Goal: Task Accomplishment & Management: Use online tool/utility

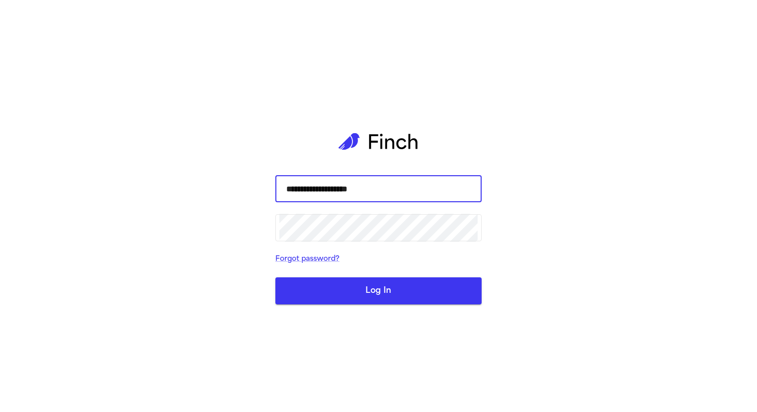
type input "**********"
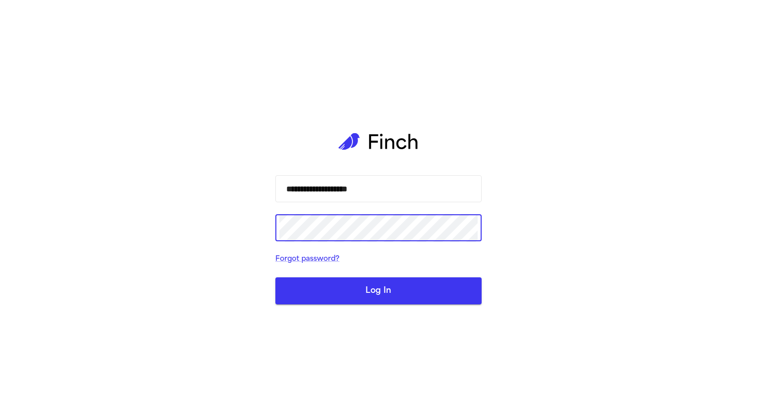
click at [275, 277] on button "Log In" at bounding box center [378, 290] width 206 height 27
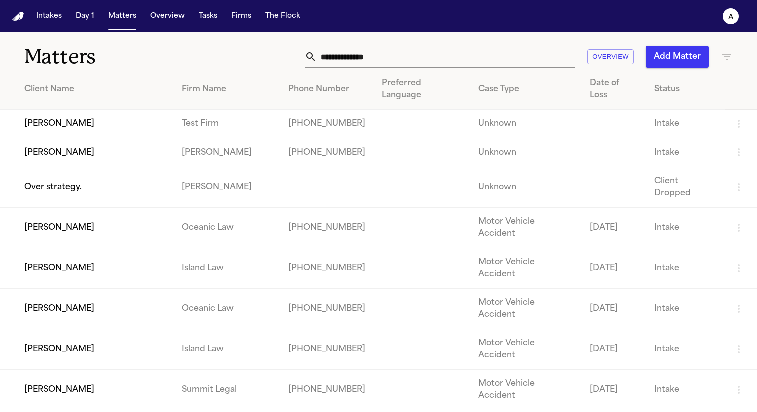
click at [48, 110] on td "[PERSON_NAME]" at bounding box center [87, 124] width 174 height 29
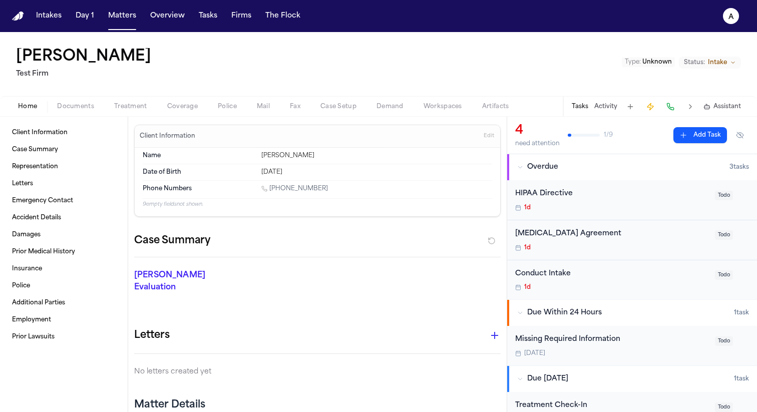
click at [672, 107] on button at bounding box center [670, 107] width 14 height 14
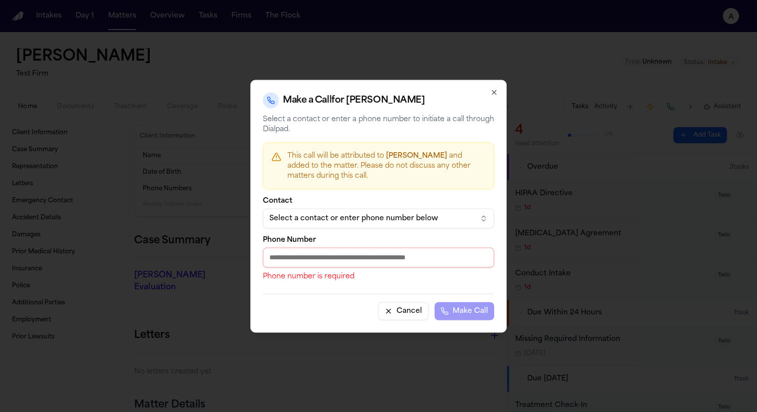
click at [352, 218] on div "Select a contact or enter phone number below" at bounding box center [370, 218] width 202 height 10
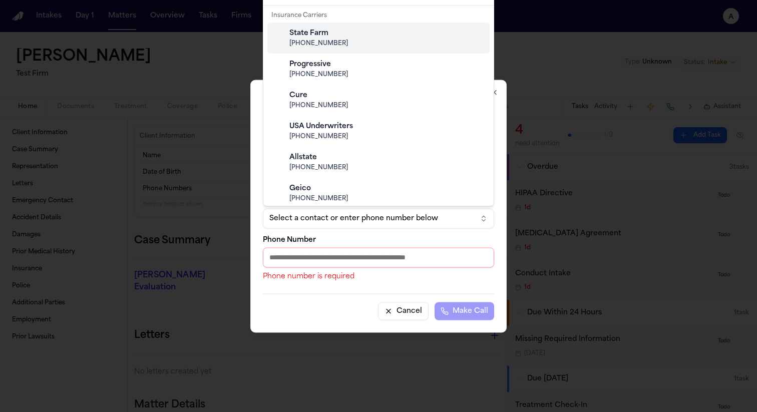
click at [352, 217] on body "Intakes Day 1 Matters Overview Tasks Firms The Flock a Cory Kim Test Firm Type …" at bounding box center [378, 206] width 757 height 412
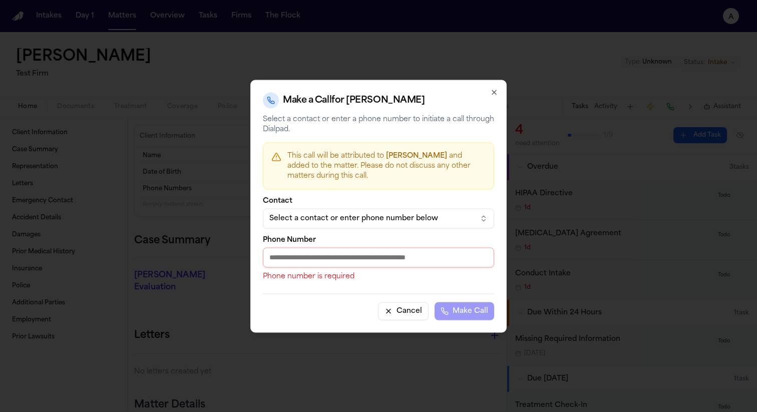
click at [352, 217] on div "Select a contact or enter phone number below" at bounding box center [370, 218] width 202 height 10
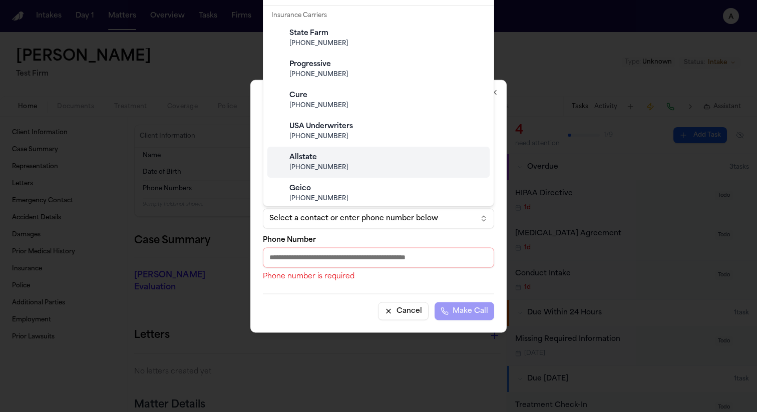
scroll to position [99, 0]
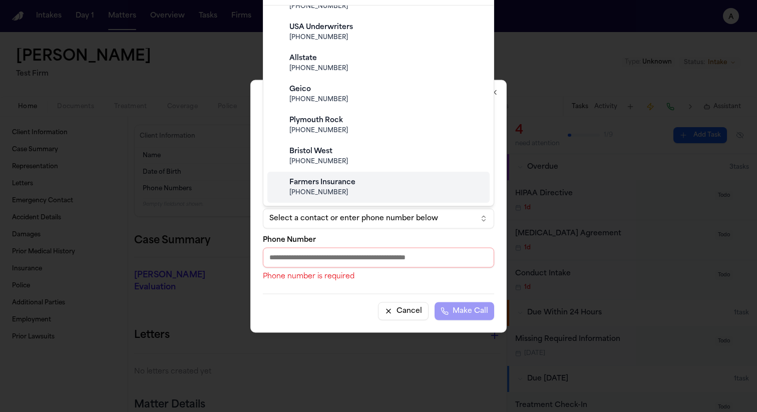
click at [367, 229] on body "Intakes Day 1 Matters Overview Tasks Firms The Flock a Cory Kim Test Firm Type …" at bounding box center [378, 206] width 757 height 412
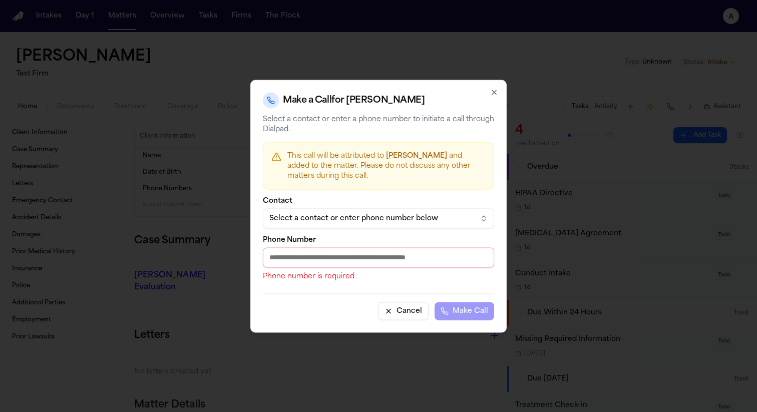
click at [378, 221] on div "Select a contact or enter phone number below" at bounding box center [370, 218] width 202 height 10
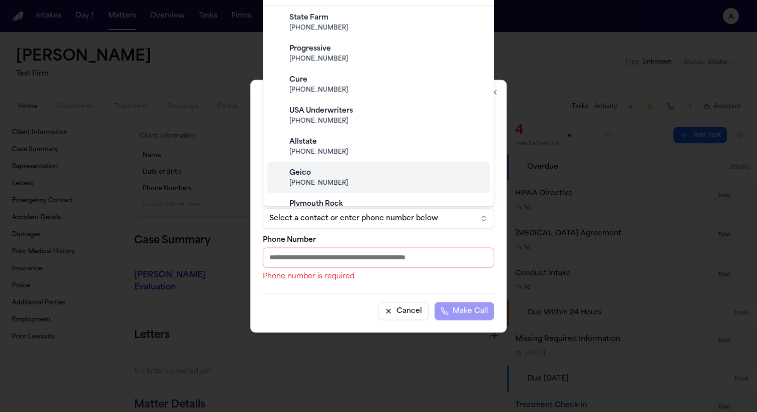
scroll to position [0, 0]
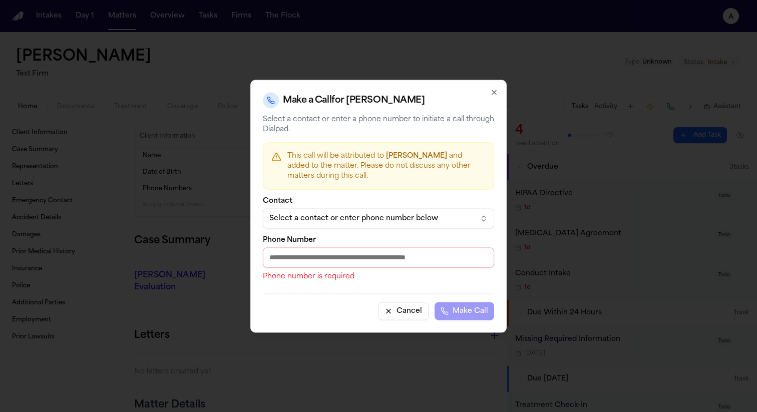
click at [504, 127] on body "Intakes Day 1 Matters Overview Tasks Firms The Flock a Cory Kim Test Firm Type …" at bounding box center [378, 206] width 757 height 412
click at [495, 90] on icon "button" at bounding box center [494, 92] width 8 height 8
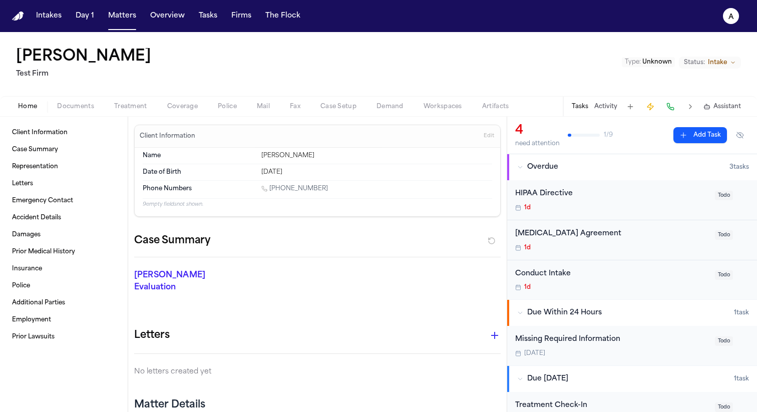
click at [630, 106] on button at bounding box center [630, 107] width 14 height 14
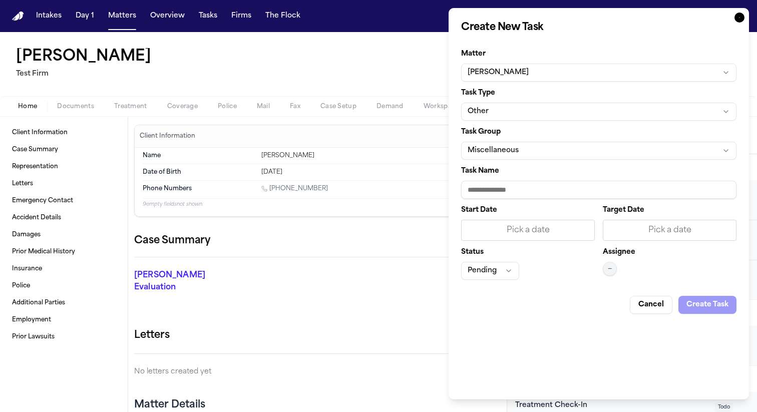
click at [741, 20] on icon "button" at bounding box center [739, 18] width 10 height 10
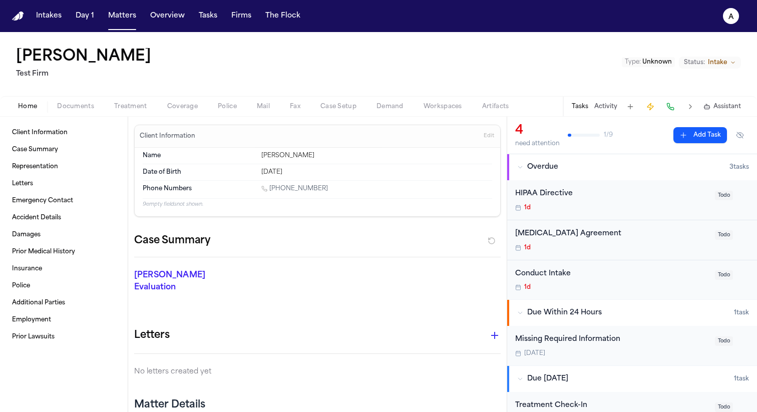
click at [134, 104] on span "Treatment" at bounding box center [130, 107] width 33 height 8
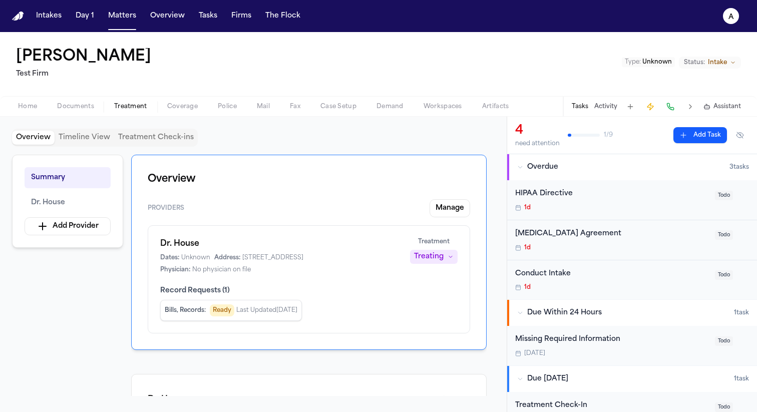
click at [309, 225] on div "Dr. House Dates: Unknown Address: 202 Dark Hill Ln, Princeton NJ 10045 Physicia…" at bounding box center [309, 279] width 322 height 108
click at [147, 138] on button "Treatment Check-ins" at bounding box center [156, 138] width 84 height 14
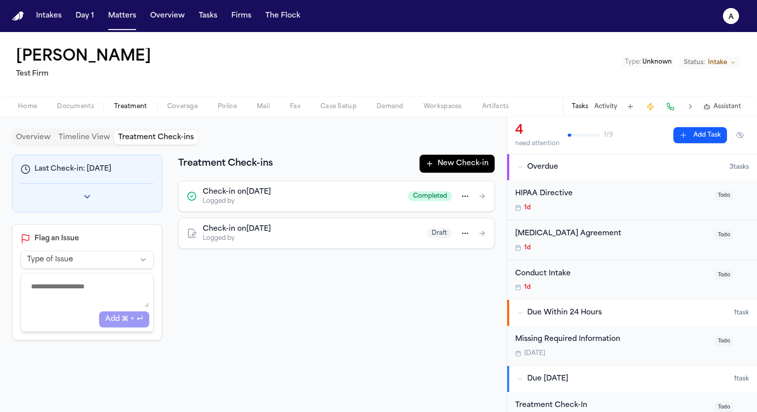
click at [92, 138] on button "Timeline View" at bounding box center [85, 138] width 60 height 14
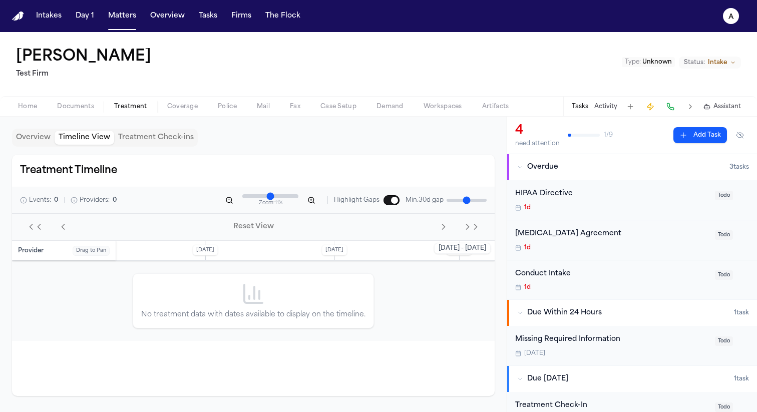
click at [32, 132] on button "Overview" at bounding box center [33, 138] width 43 height 14
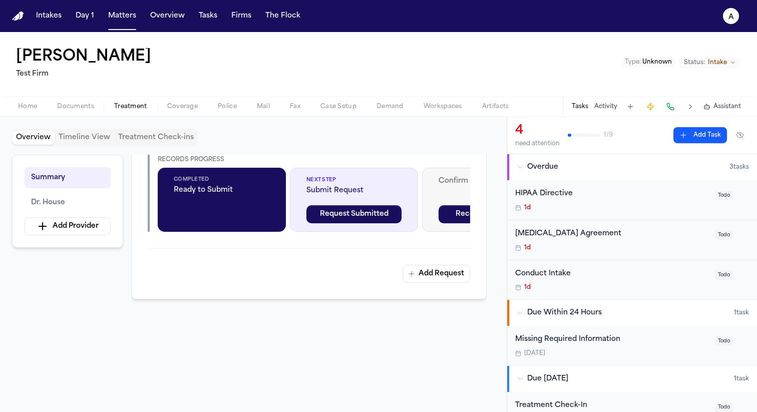
scroll to position [361, 0]
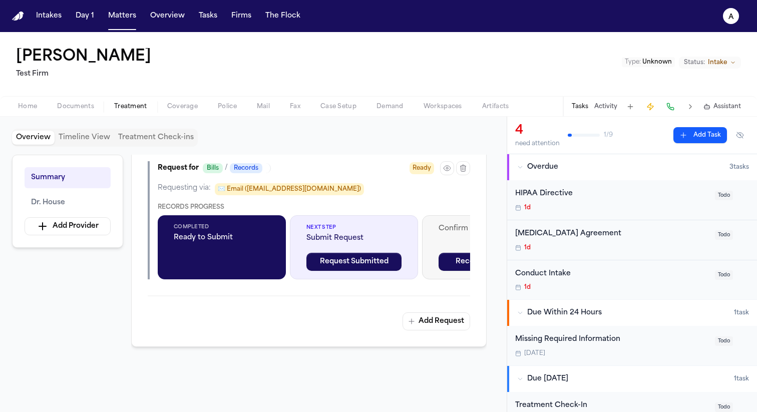
scroll to position [226, 0]
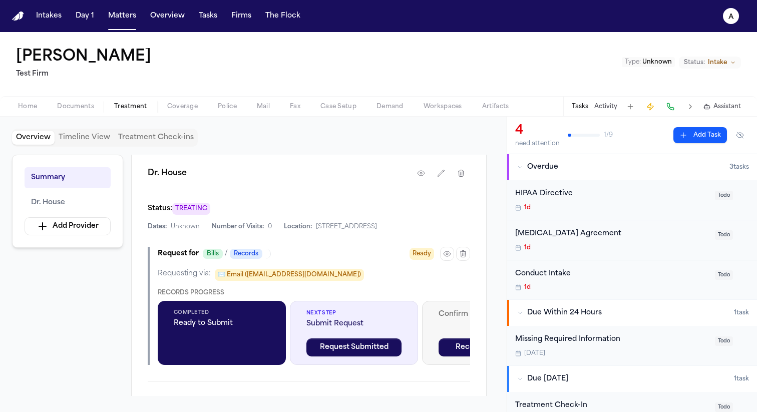
click at [441, 254] on button "button" at bounding box center [447, 254] width 14 height 14
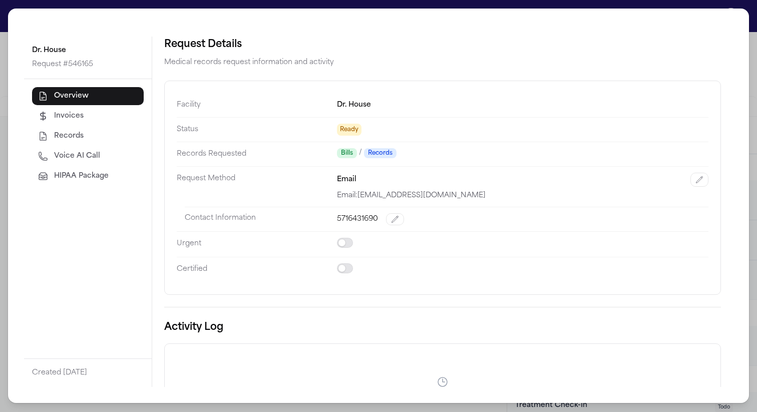
click at [107, 157] on button "Voice AI Call" at bounding box center [88, 156] width 112 height 18
select select "*****"
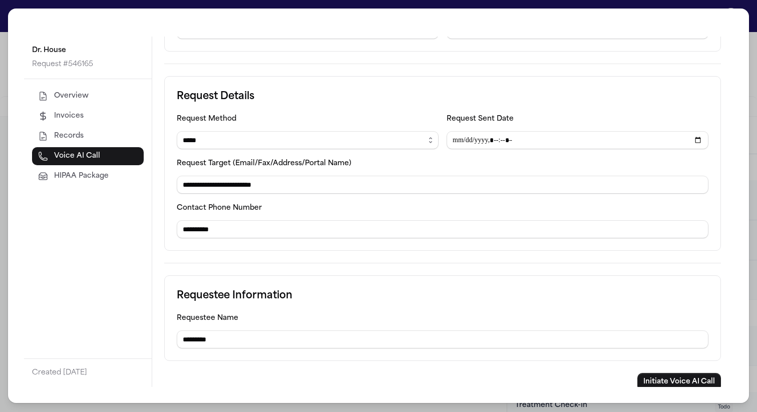
scroll to position [119, 0]
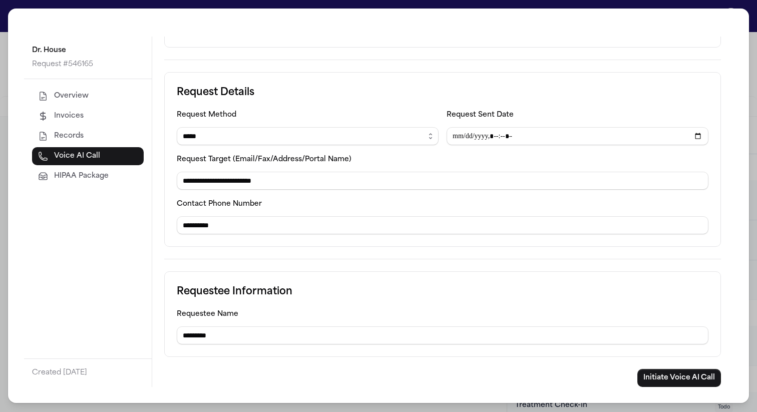
click at [373, 138] on select "****** ***** *** **** *****" at bounding box center [308, 136] width 262 height 18
drag, startPoint x: 343, startPoint y: 231, endPoint x: 61, endPoint y: 205, distance: 283.5
click at [61, 205] on div "**********" at bounding box center [378, 212] width 709 height 350
type input "**********"
click at [683, 370] on button "Initiate Voice AI Call" at bounding box center [679, 378] width 84 height 18
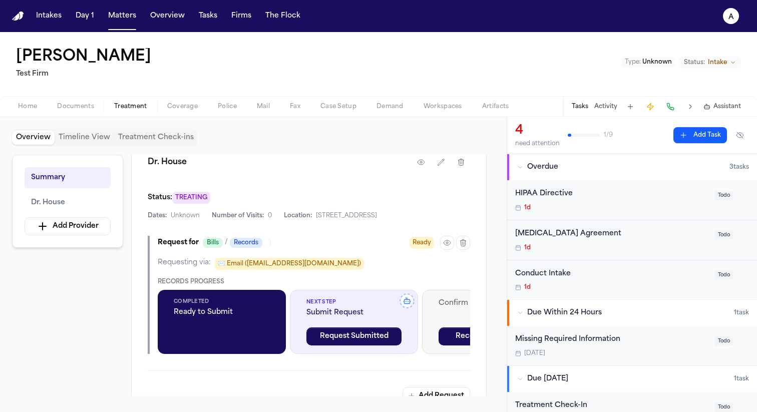
scroll to position [248, 0]
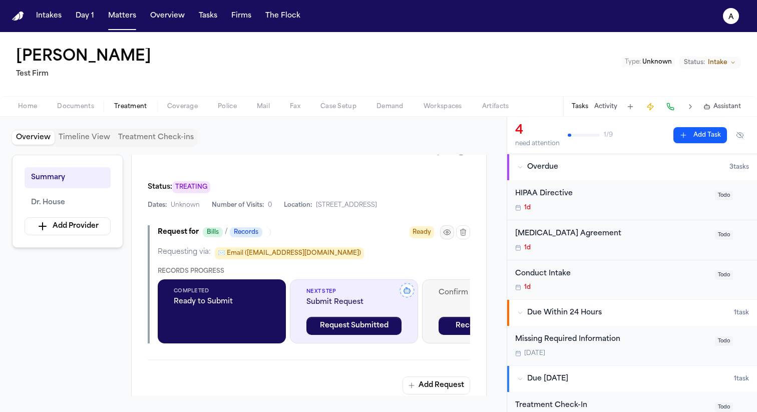
click at [447, 233] on icon "button" at bounding box center [447, 232] width 8 height 8
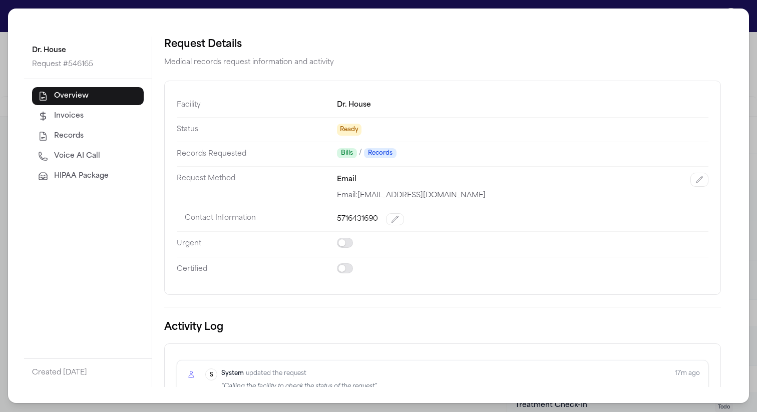
click at [111, 152] on button "Voice AI Call" at bounding box center [88, 156] width 112 height 18
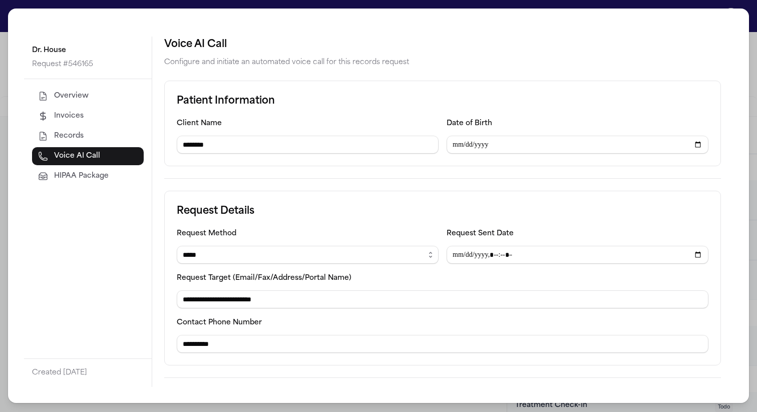
scroll to position [119, 0]
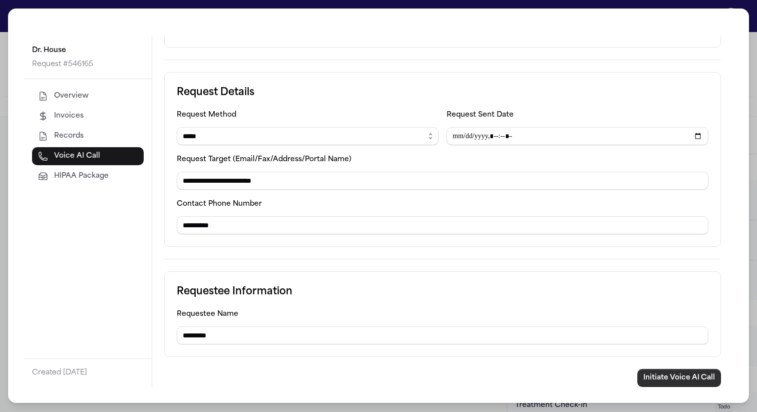
click at [670, 379] on button "Initiate Voice AI Call" at bounding box center [679, 378] width 84 height 18
click at [405, 137] on select "****** ***** *** **** *****" at bounding box center [308, 136] width 262 height 18
select select "***"
click at [177, 127] on select "****** ***** *** **** *****" at bounding box center [308, 136] width 262 height 18
click at [654, 385] on button "Initiate Voice AI Call" at bounding box center [679, 378] width 84 height 18
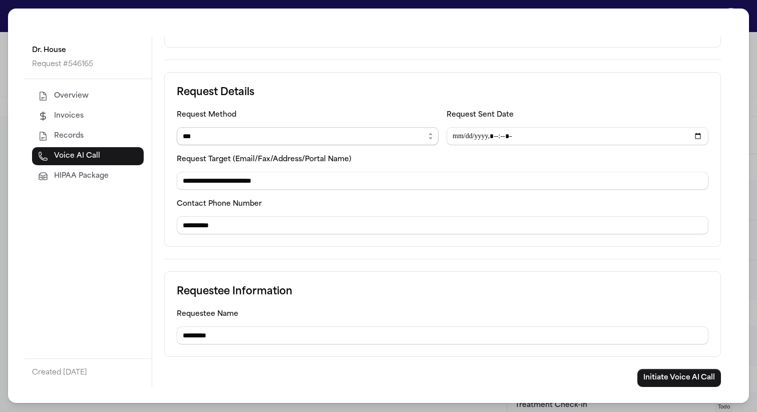
click at [210, 139] on select "****** ***** *** **** *****" at bounding box center [308, 136] width 262 height 18
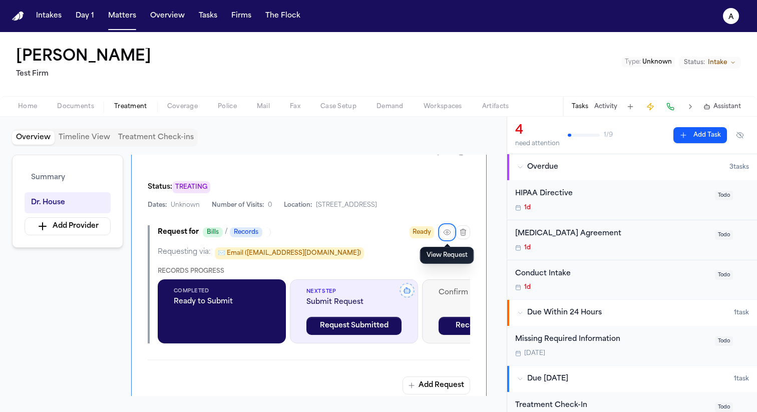
click at [28, 103] on span "Home" at bounding box center [27, 107] width 19 height 8
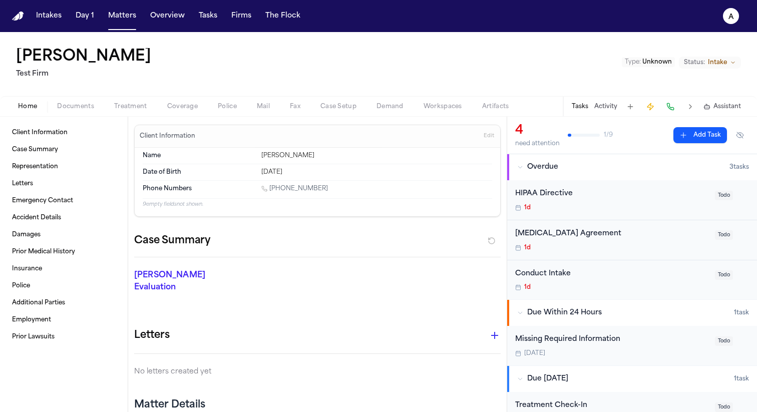
click at [32, 104] on span "Home" at bounding box center [27, 107] width 19 height 8
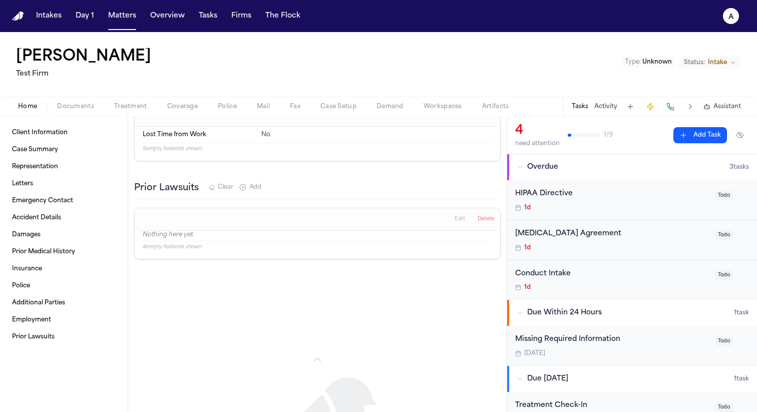
scroll to position [896, 0]
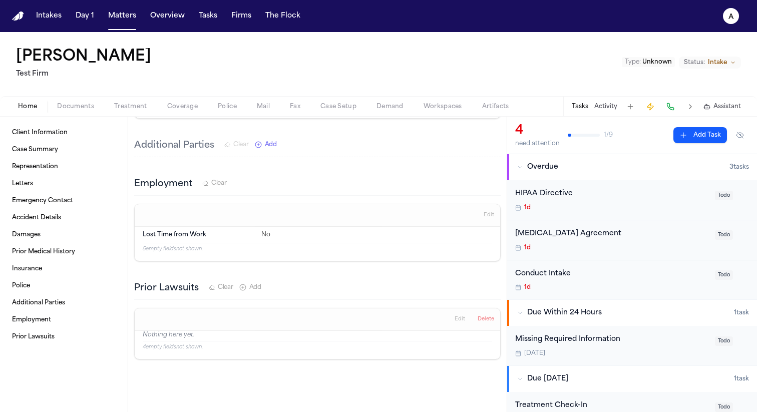
click at [616, 107] on button "Activity" at bounding box center [605, 107] width 23 height 8
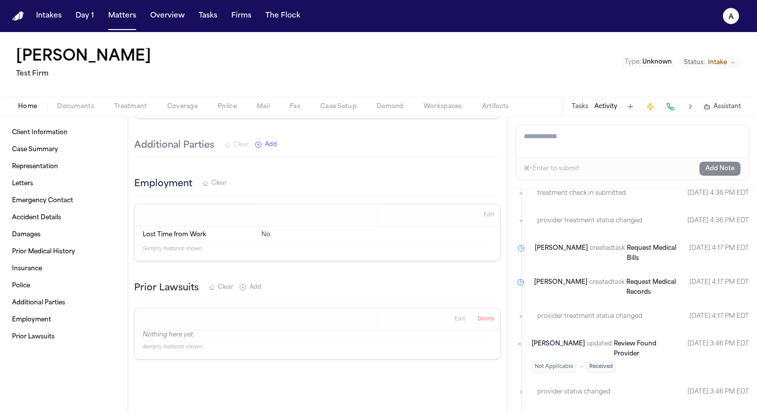
scroll to position [0, 0]
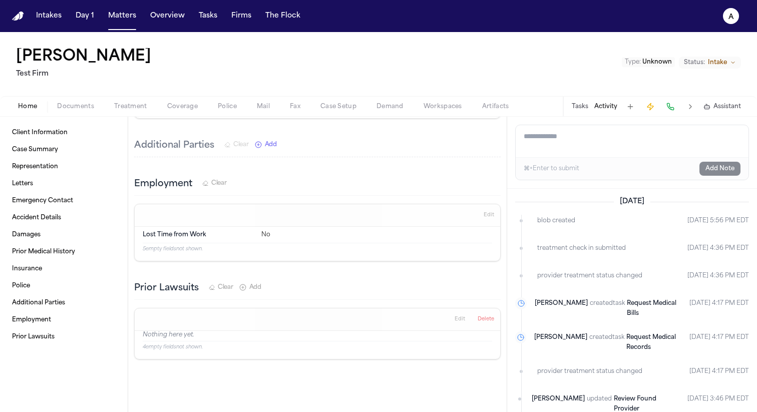
click at [597, 245] on span "treatment check in submitted" at bounding box center [581, 248] width 89 height 10
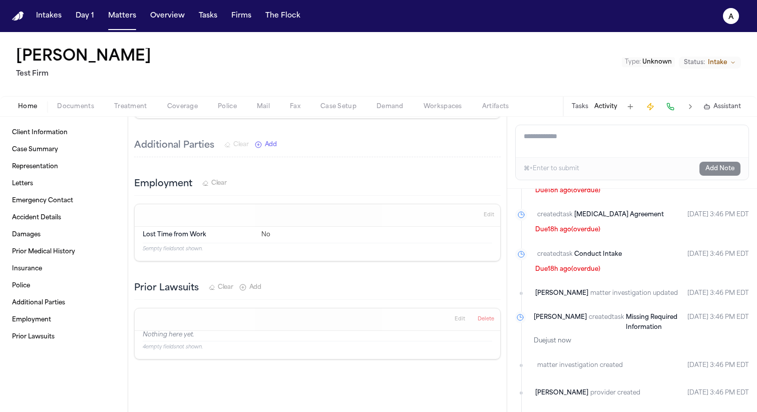
scroll to position [457, 0]
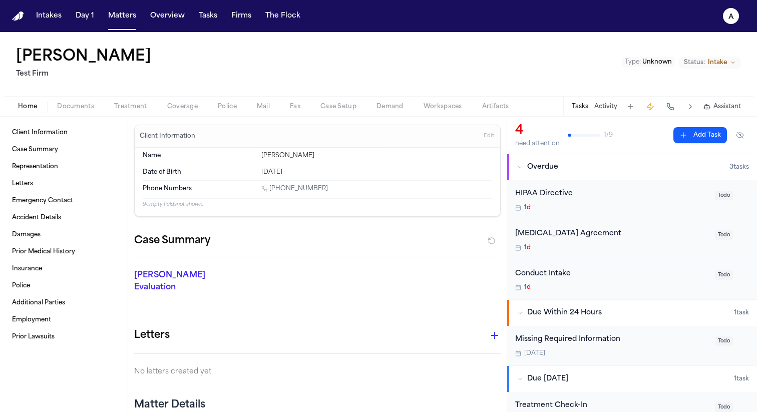
click at [608, 104] on button "Activity" at bounding box center [605, 107] width 23 height 8
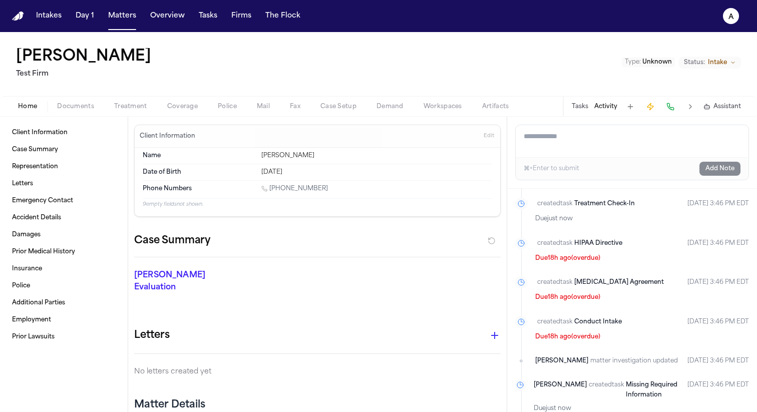
scroll to position [457, 0]
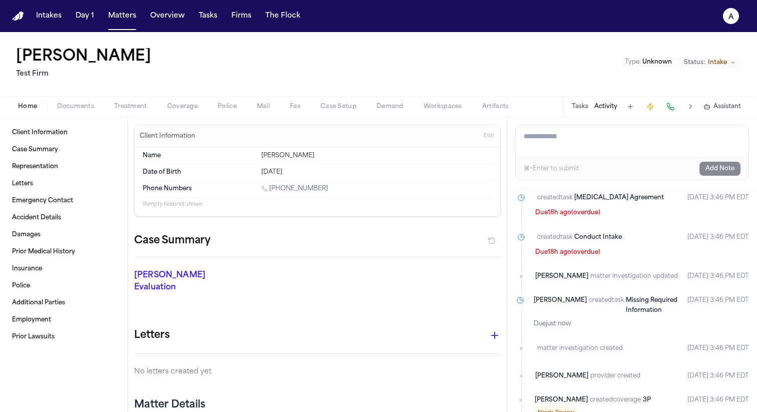
click at [581, 105] on button "Tasks" at bounding box center [580, 107] width 17 height 8
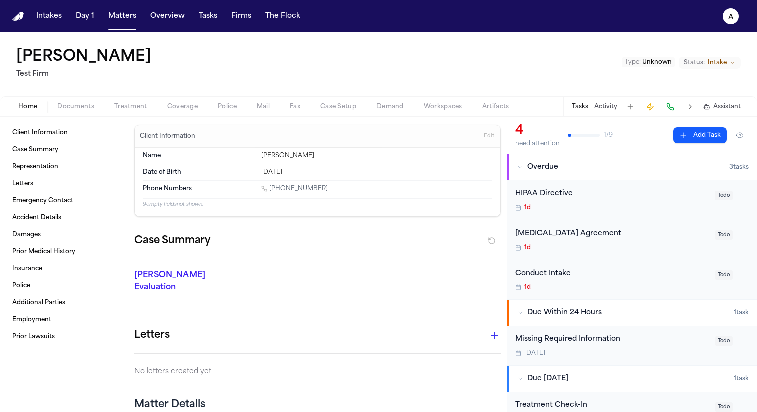
click at [601, 107] on button "Activity" at bounding box center [605, 107] width 23 height 8
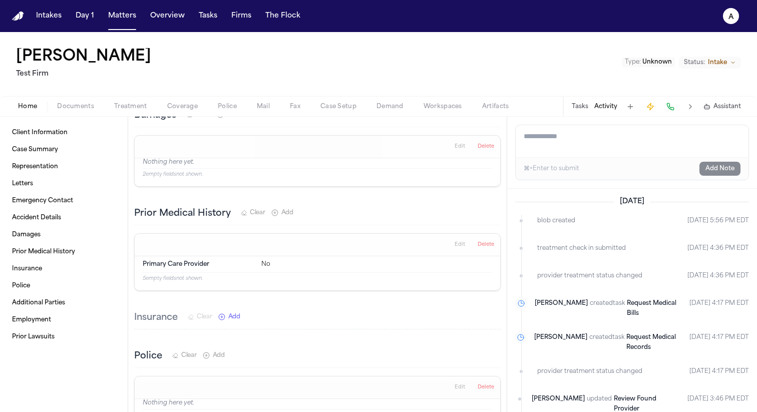
scroll to position [531, 0]
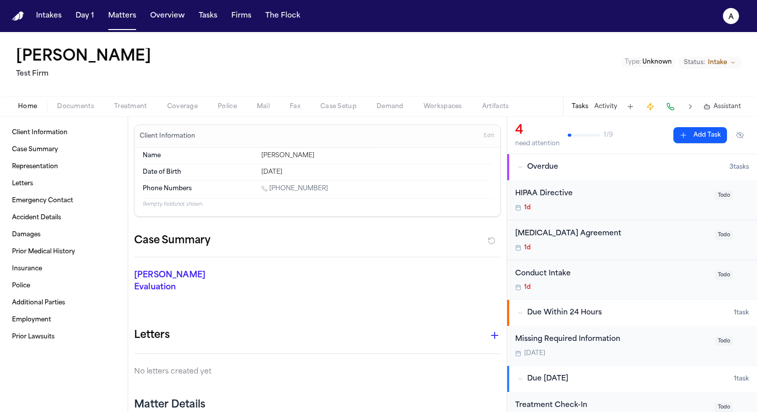
click at [134, 114] on div "Home Documents Treatment Coverage Police Mail Fax Case Setup Demand Workspaces …" at bounding box center [378, 106] width 757 height 20
click at [132, 110] on span "Treatment" at bounding box center [130, 107] width 33 height 8
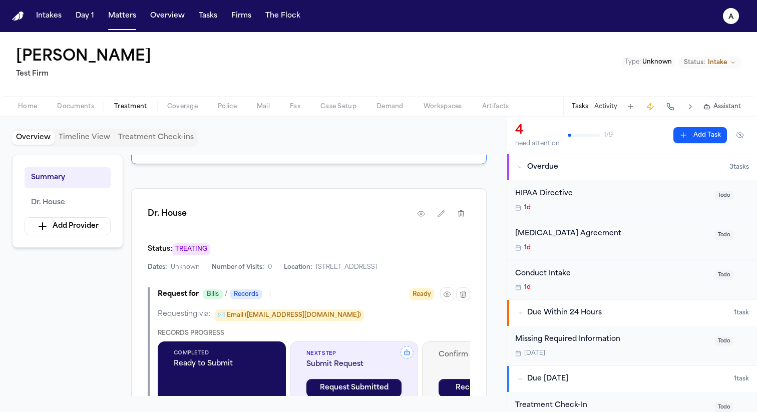
scroll to position [219, 0]
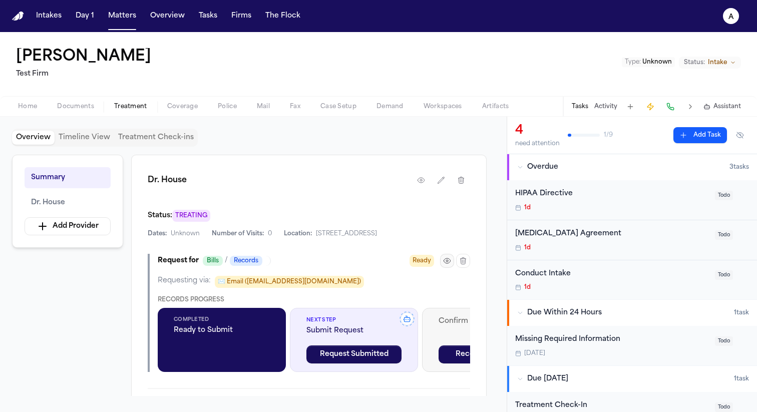
click at [446, 261] on icon "button" at bounding box center [447, 261] width 2 height 2
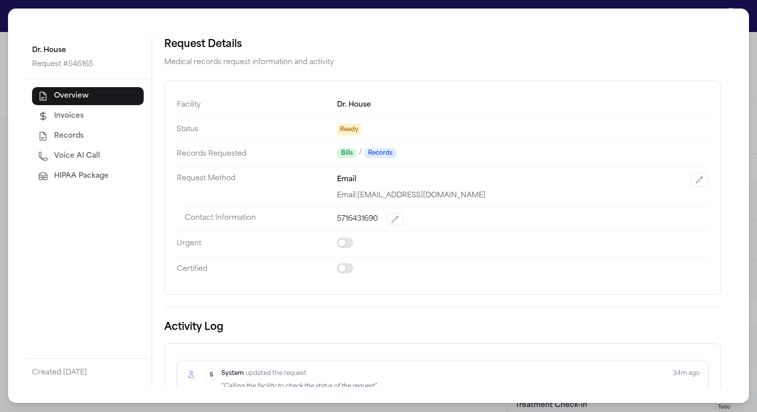
click at [107, 151] on button "Voice AI Call" at bounding box center [88, 156] width 112 height 18
select select "***"
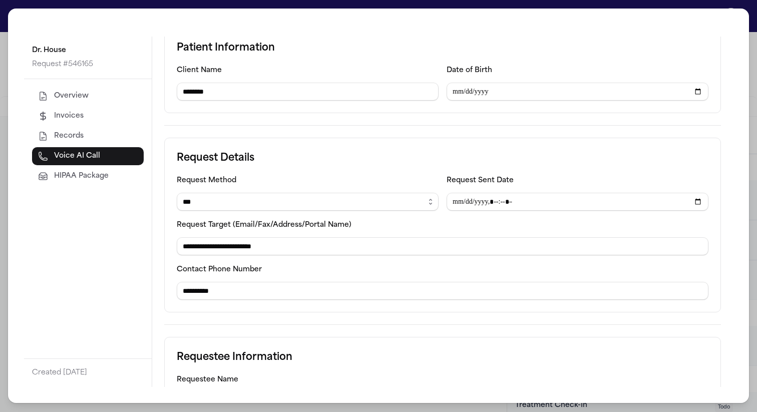
scroll to position [119, 0]
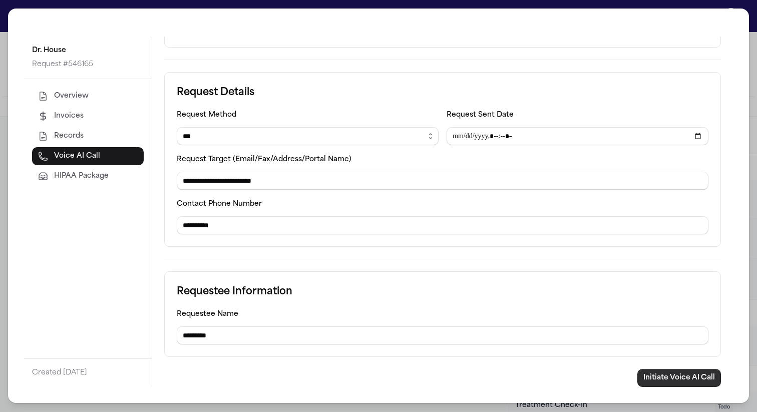
click at [706, 374] on button "Initiate Voice AI Call" at bounding box center [679, 378] width 84 height 18
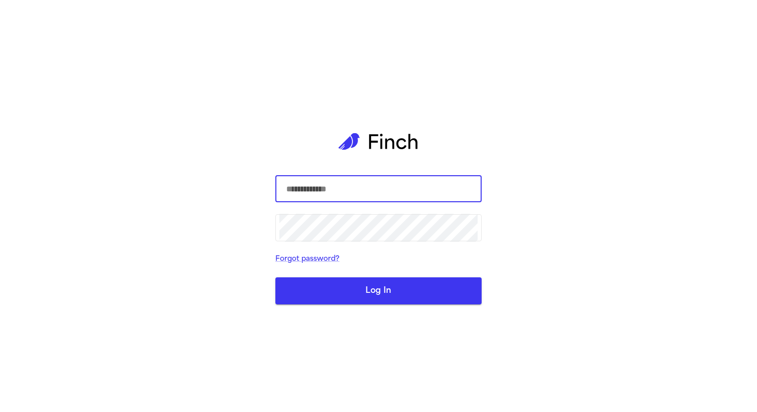
type input "*"
click at [0, 411] on com-1password-button at bounding box center [0, 412] width 0 height 0
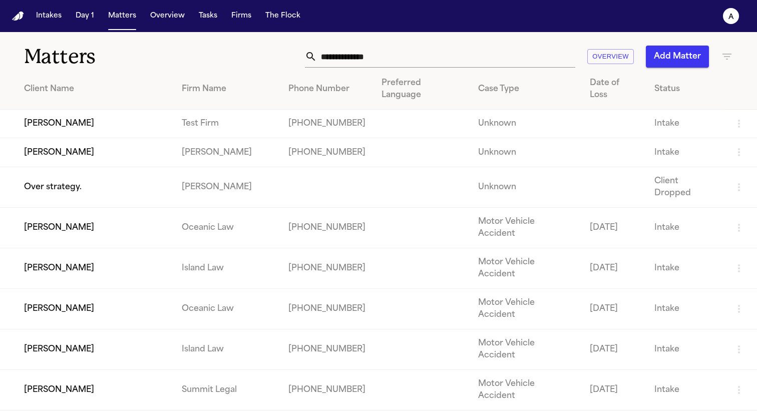
click at [69, 110] on td "[PERSON_NAME]" at bounding box center [87, 124] width 174 height 29
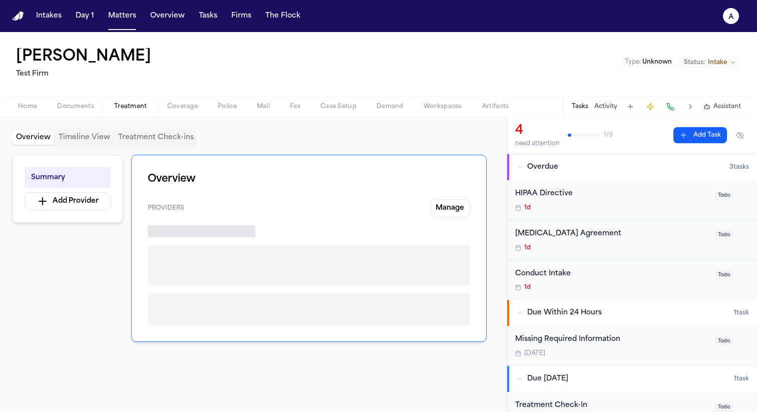
click at [148, 107] on button "Treatment" at bounding box center [130, 107] width 53 height 12
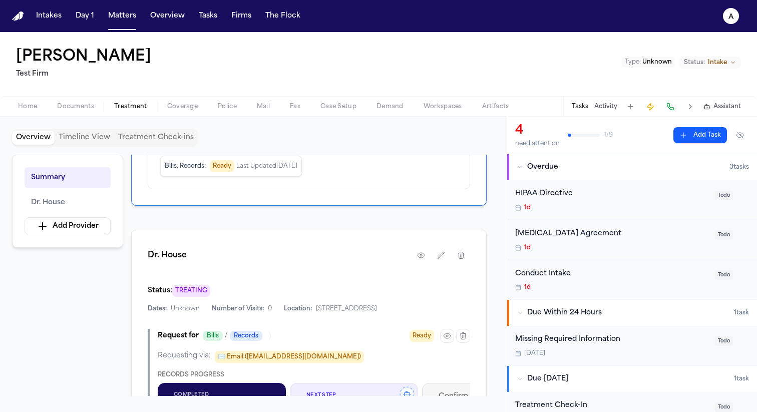
scroll to position [153, 0]
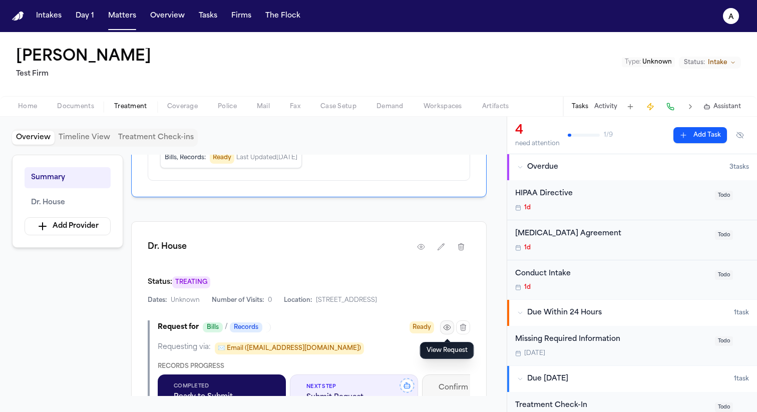
click at [447, 329] on icon "button" at bounding box center [447, 327] width 8 height 8
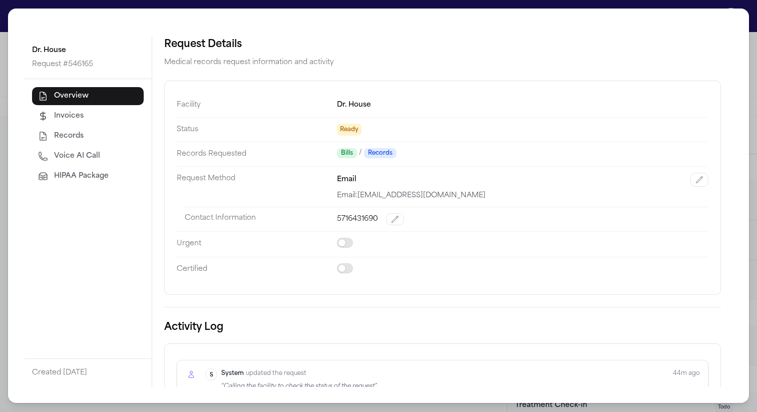
click at [87, 151] on span "Voice AI Call" at bounding box center [77, 156] width 46 height 10
select select "***"
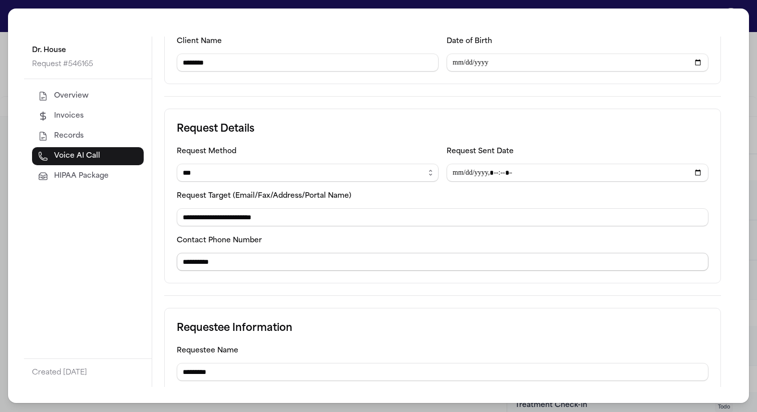
scroll to position [119, 0]
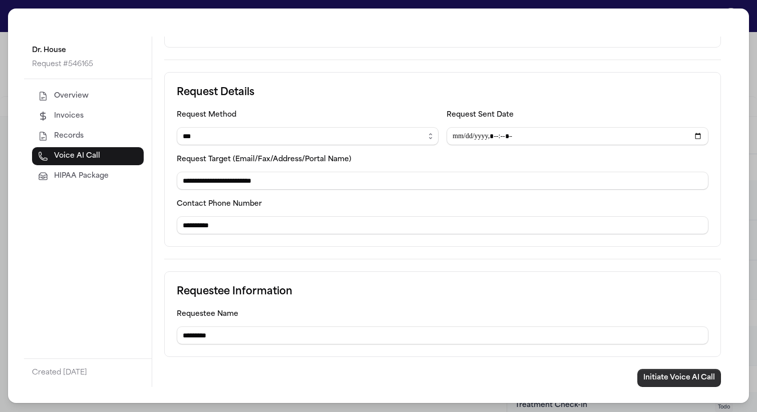
click at [669, 382] on button "Initiate Voice AI Call" at bounding box center [679, 378] width 84 height 18
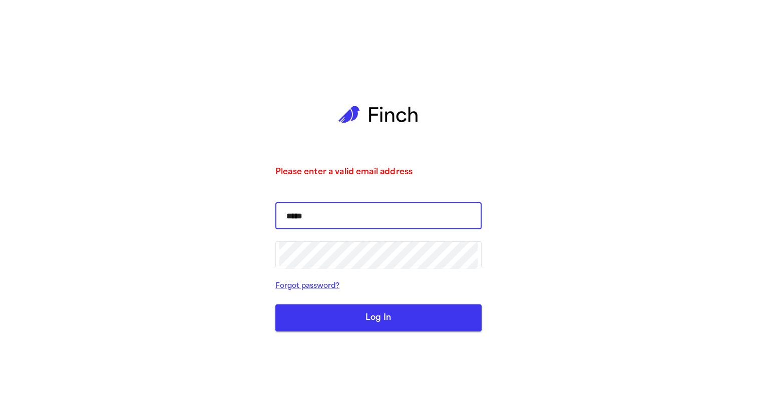
click at [338, 217] on input "*****" at bounding box center [378, 216] width 198 height 28
type input "**********"
click at [275, 304] on button "Log In" at bounding box center [378, 317] width 206 height 27
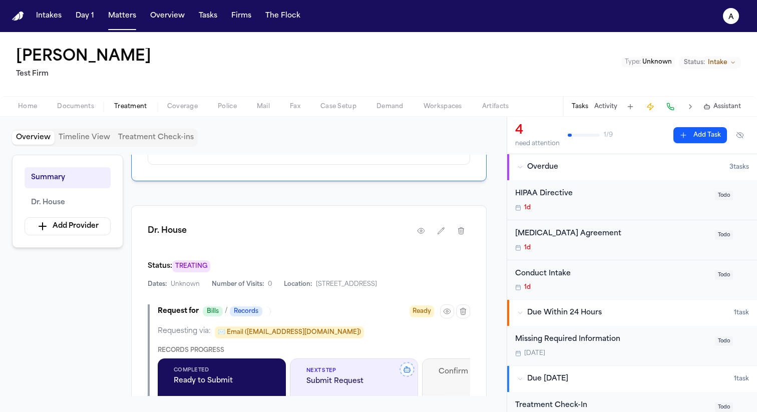
scroll to position [231, 0]
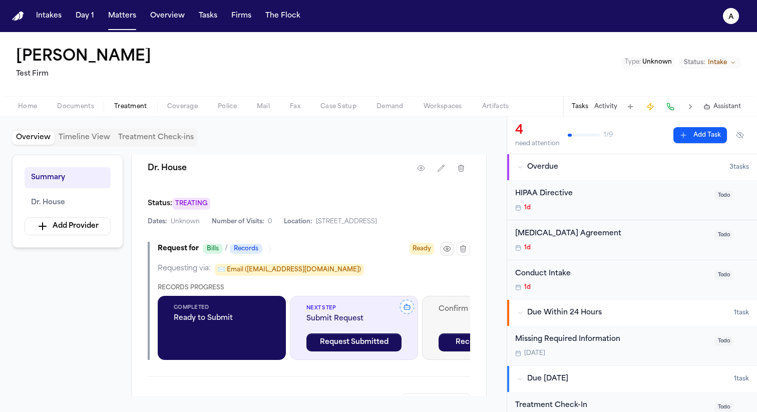
click at [448, 247] on icon "button" at bounding box center [447, 249] width 8 height 8
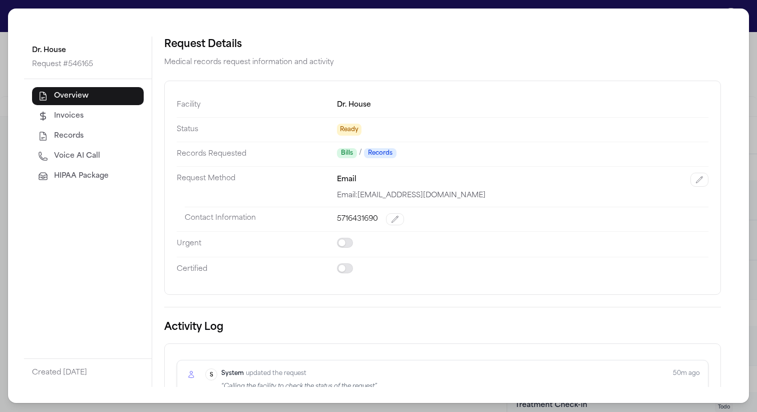
click at [73, 157] on span "Voice AI Call" at bounding box center [77, 156] width 46 height 10
select select "***"
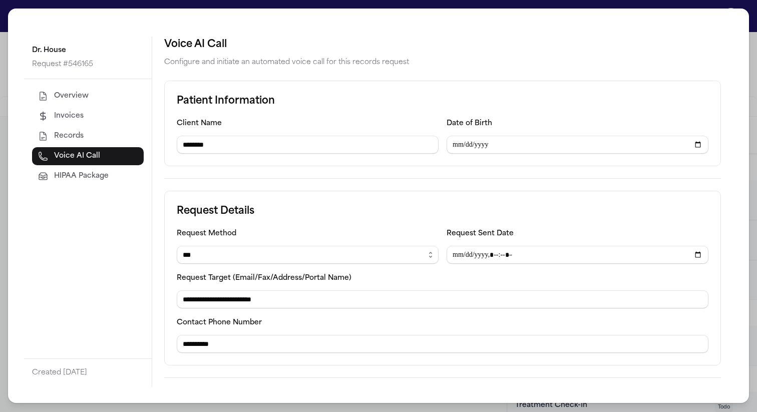
scroll to position [119, 0]
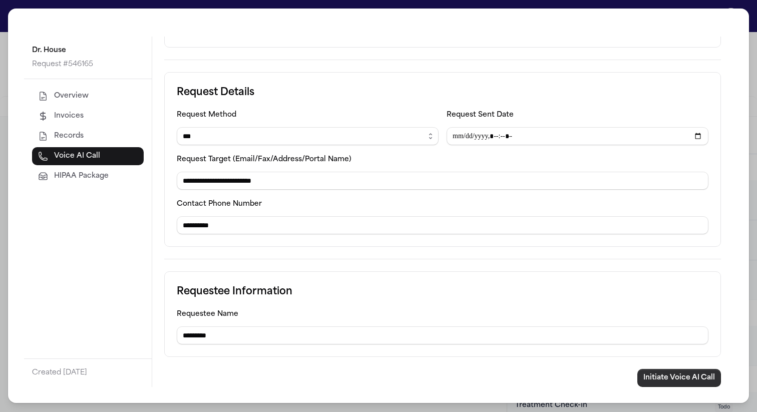
click at [664, 380] on button "Initiate Voice AI Call" at bounding box center [679, 378] width 84 height 18
click at [674, 373] on button "Initiate Voice AI Call" at bounding box center [679, 378] width 84 height 18
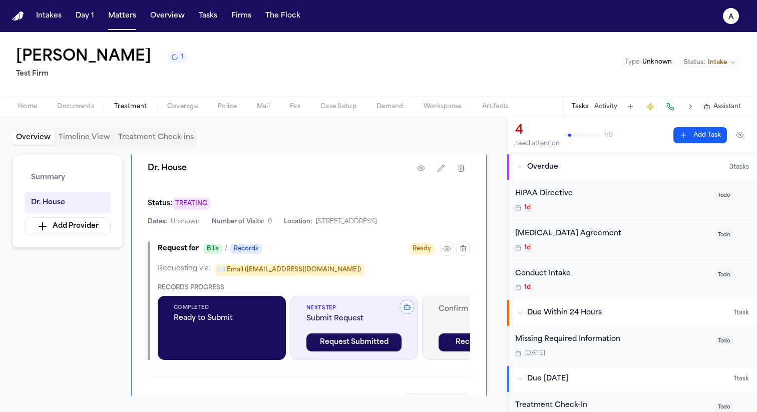
click at [613, 111] on button "Activity" at bounding box center [605, 107] width 23 height 8
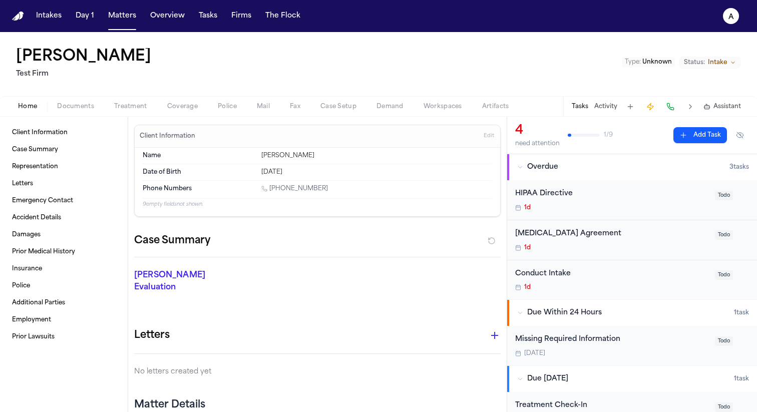
click at [603, 103] on button "Activity" at bounding box center [605, 107] width 23 height 8
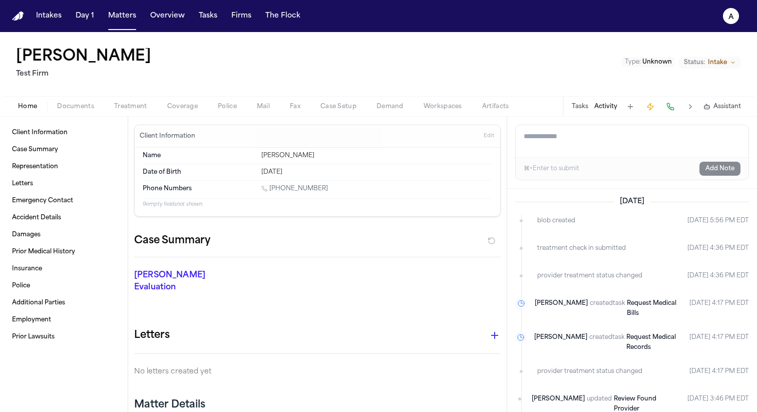
click at [594, 103] on button "Activity" at bounding box center [605, 107] width 23 height 8
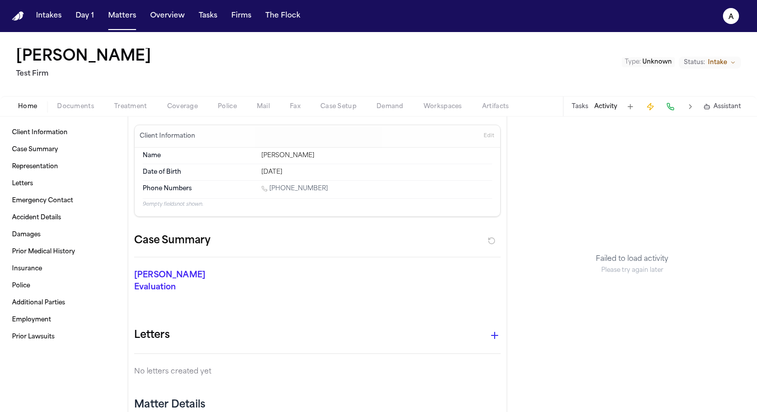
click at [129, 110] on span "Treatment" at bounding box center [130, 107] width 33 height 8
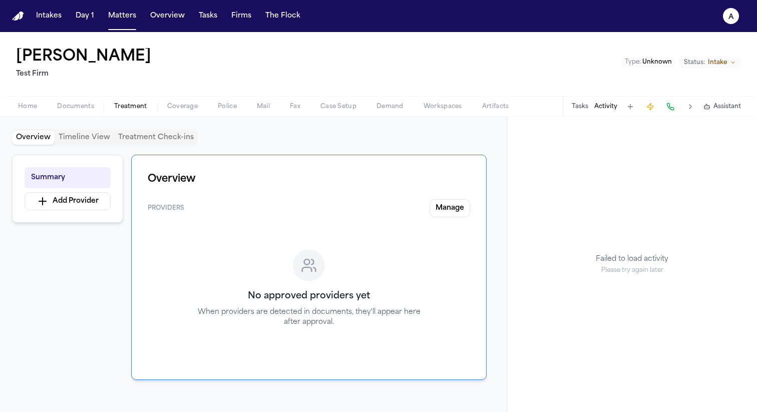
scroll to position [136, 0]
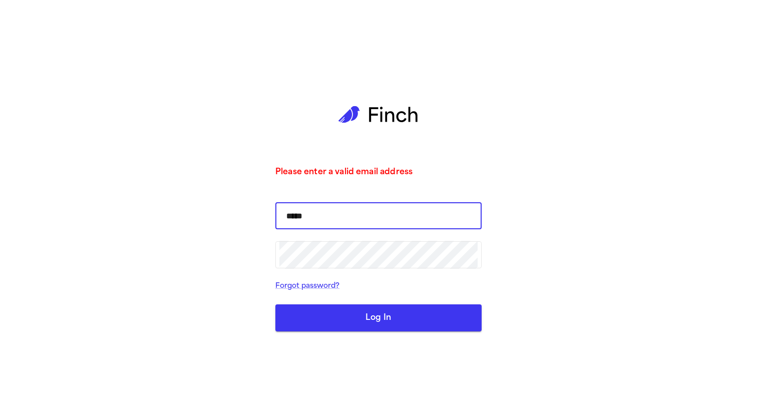
click at [315, 215] on input "*****" at bounding box center [378, 216] width 198 height 28
type input "**********"
click at [275, 304] on button "Log In" at bounding box center [378, 317] width 206 height 27
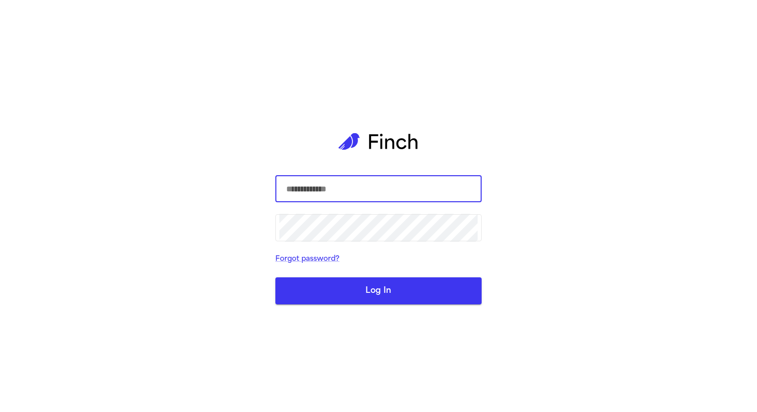
type input "*****"
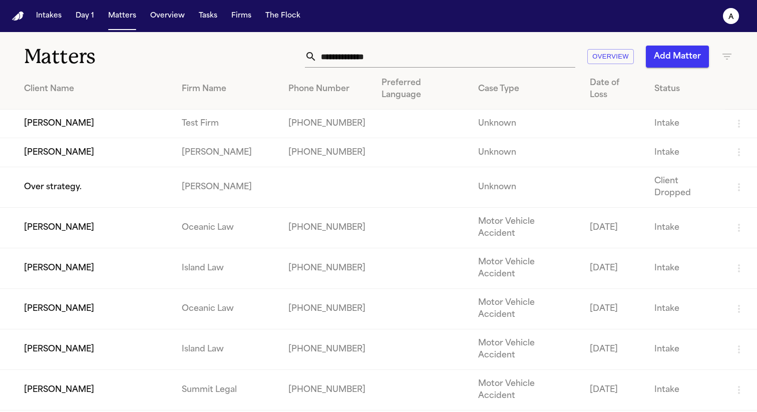
click at [103, 119] on td "[PERSON_NAME]" at bounding box center [87, 124] width 174 height 29
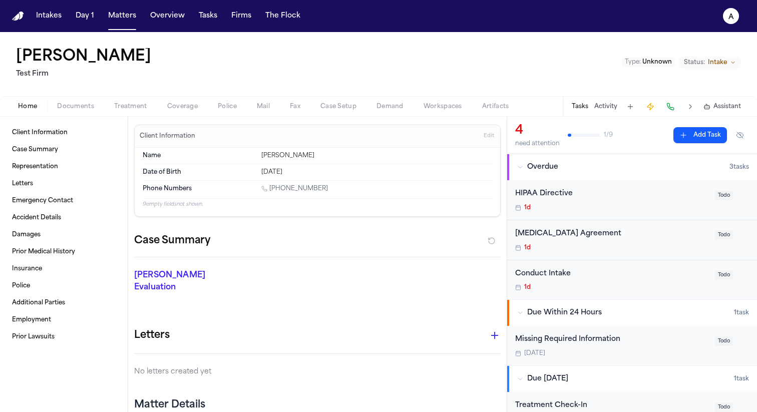
click at [141, 103] on span "Treatment" at bounding box center [130, 107] width 33 height 8
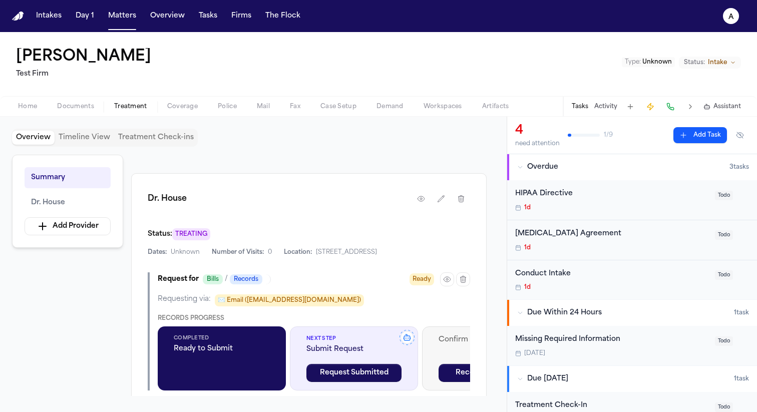
scroll to position [272, 0]
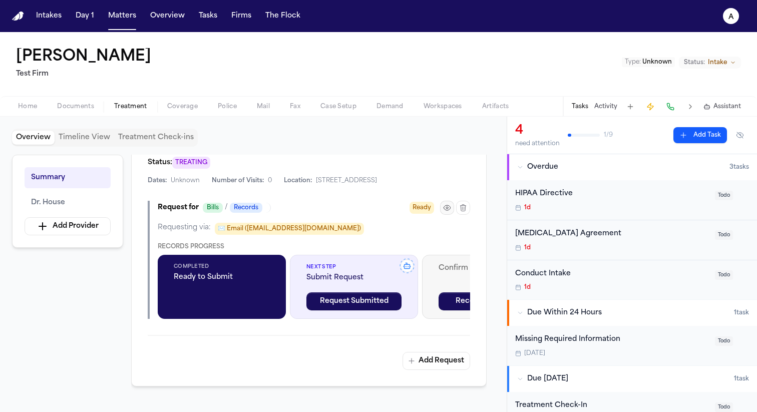
click at [441, 206] on button "button" at bounding box center [447, 208] width 14 height 14
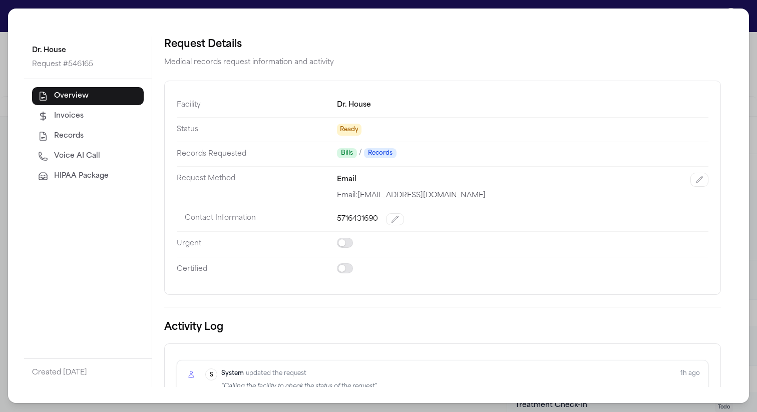
click at [105, 151] on button "Voice AI Call" at bounding box center [88, 156] width 112 height 18
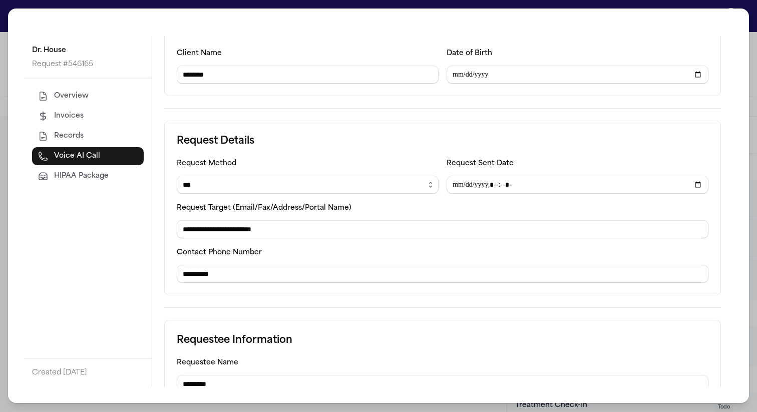
scroll to position [119, 0]
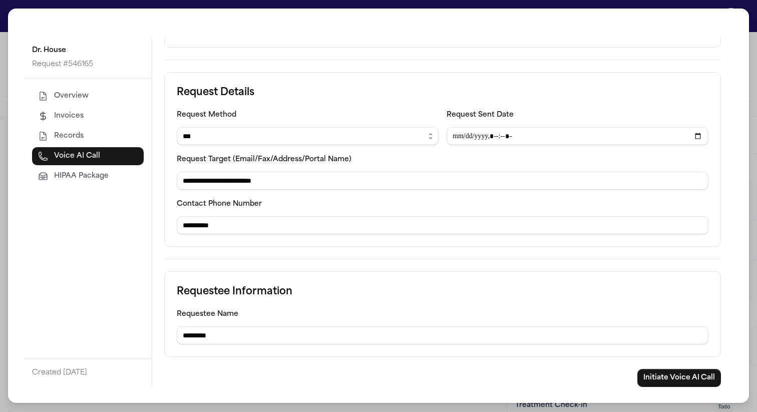
click at [313, 135] on select "****** ***** *** **** *****" at bounding box center [308, 136] width 262 height 18
select select "******"
click at [177, 127] on select "****** ***** *** **** *****" at bounding box center [308, 136] width 262 height 18
click at [704, 371] on button "Initiate Voice AI Call" at bounding box center [679, 378] width 84 height 18
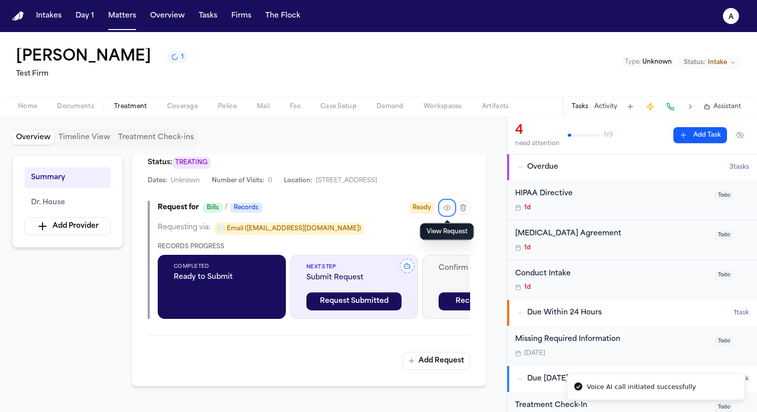
click at [36, 103] on span "Home" at bounding box center [27, 107] width 19 height 8
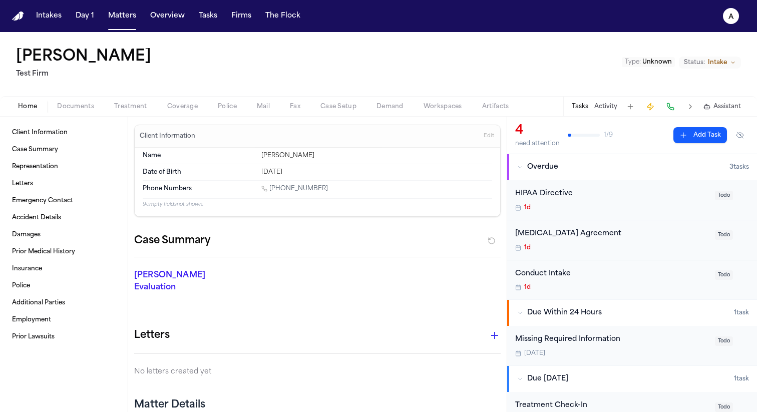
click at [609, 110] on button "Activity" at bounding box center [605, 107] width 23 height 8
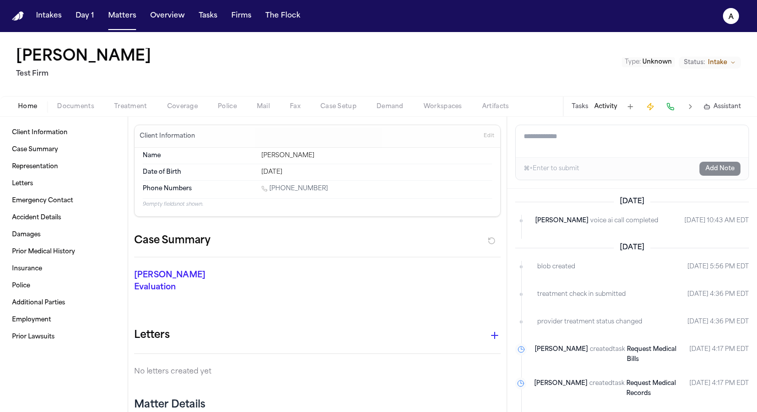
scroll to position [24, 0]
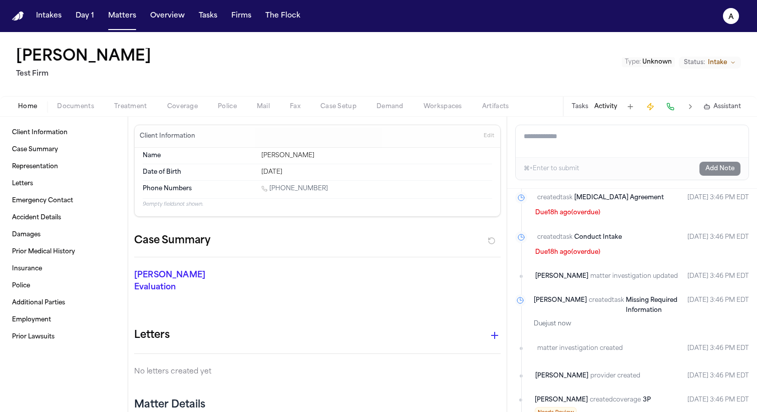
scroll to position [0, 0]
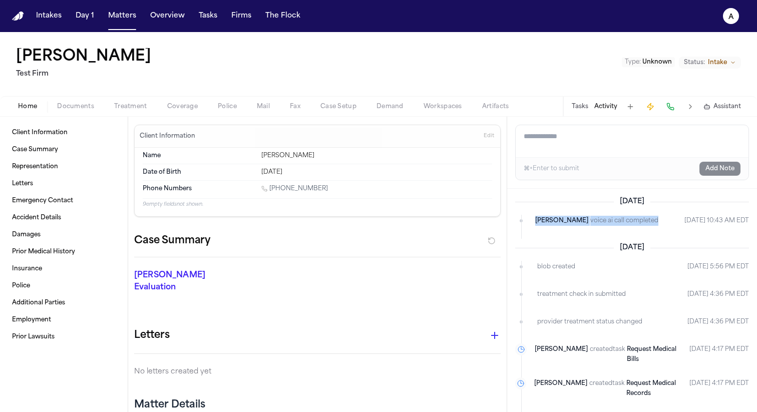
drag, startPoint x: 633, startPoint y: 220, endPoint x: 523, endPoint y: 211, distance: 110.5
click at [523, 211] on div "Today Finch voice ai call completed Aug 26, 2025 10:43 AM EDT" at bounding box center [632, 212] width 234 height 30
copy li "Finch voice ai call completed"
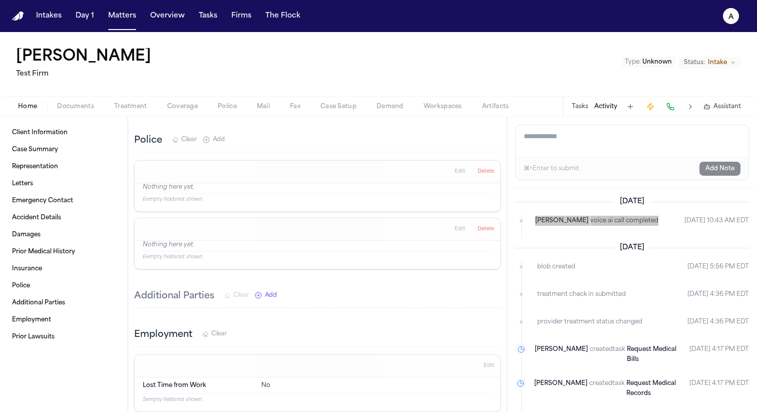
scroll to position [739, 0]
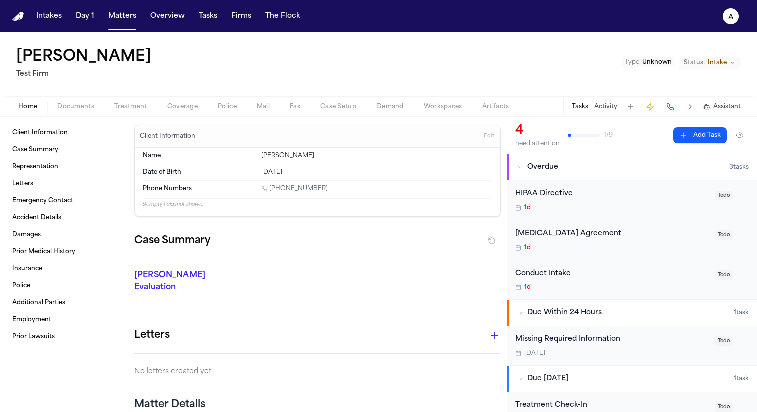
click at [603, 101] on div "Tasks Activity Assistant" at bounding box center [656, 107] width 186 height 20
click at [603, 107] on button "Activity" at bounding box center [605, 107] width 23 height 8
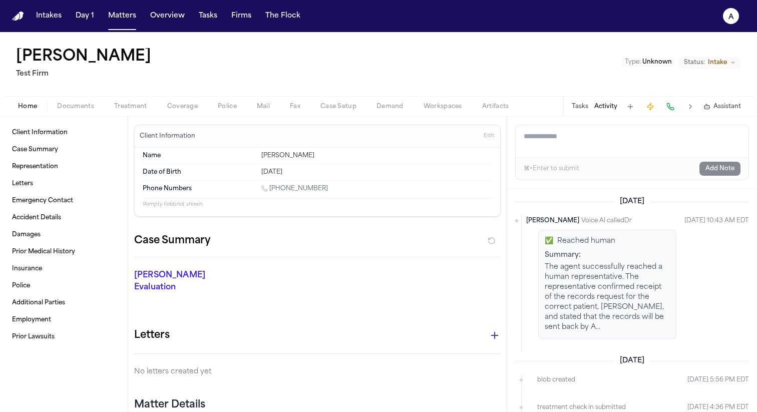
click at [594, 103] on button "Activity" at bounding box center [605, 107] width 23 height 8
click at [568, 140] on textarea "Add a note to this matter" at bounding box center [632, 141] width 233 height 32
drag, startPoint x: 661, startPoint y: 139, endPoint x: 756, endPoint y: 143, distance: 95.2
click at [755, 143] on div "**********" at bounding box center [632, 153] width 250 height 72
paste textarea "**********"
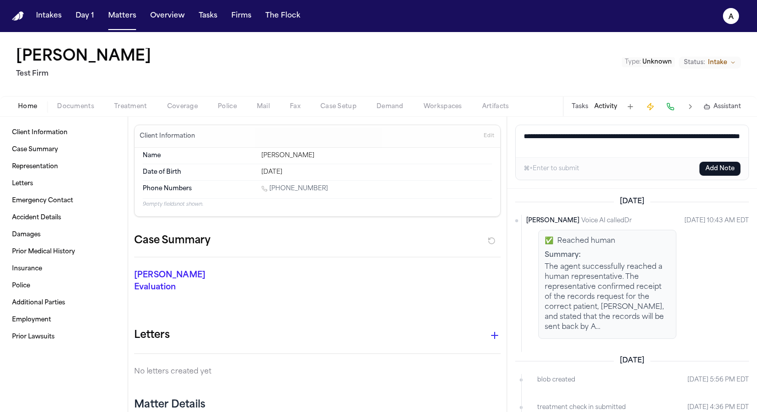
paste textarea "**********"
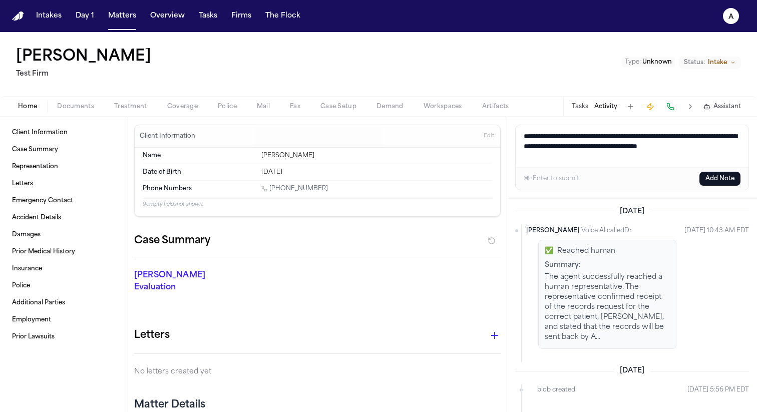
paste textarea "**********"
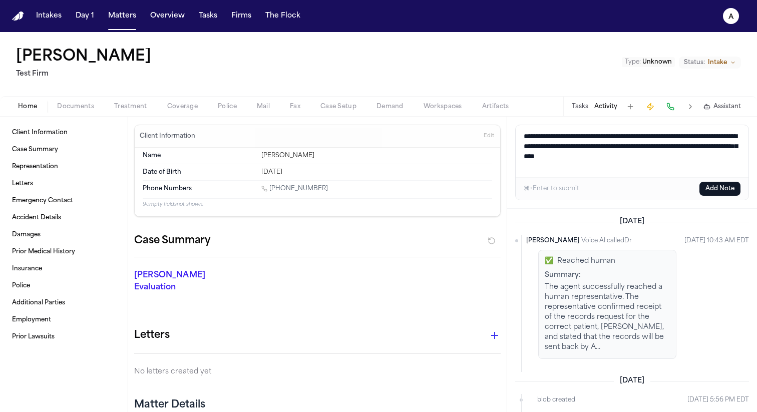
paste textarea "**********"
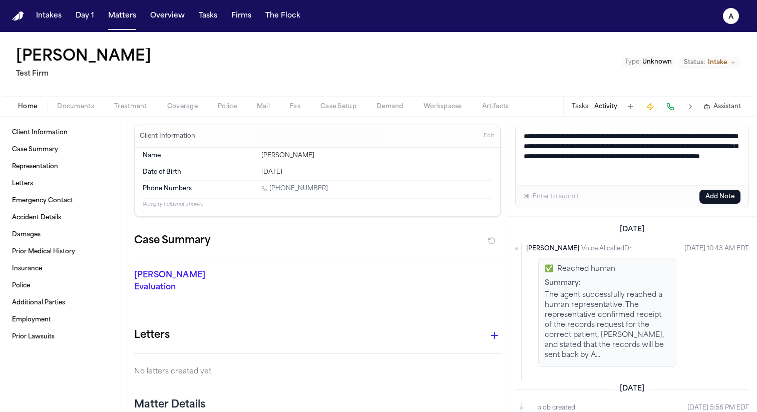
type textarea "**********"
click at [728, 194] on button "Add Note" at bounding box center [719, 197] width 41 height 14
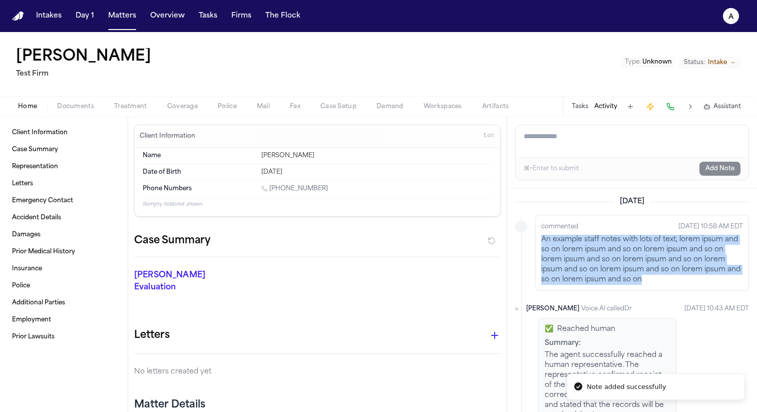
drag, startPoint x: 671, startPoint y: 280, endPoint x: 538, endPoint y: 243, distance: 138.7
click at [538, 243] on div "commented Aug 26, 2025 10:58 AM EDT An example staff notes with lots of text, l…" at bounding box center [642, 253] width 214 height 76
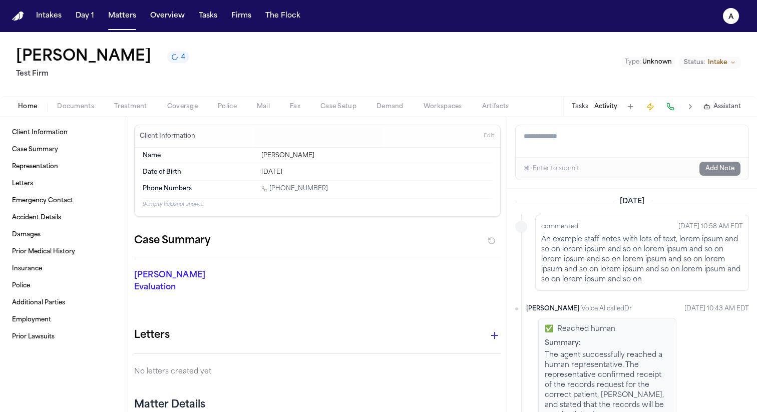
click at [547, 205] on div "[DATE]" at bounding box center [632, 202] width 234 height 10
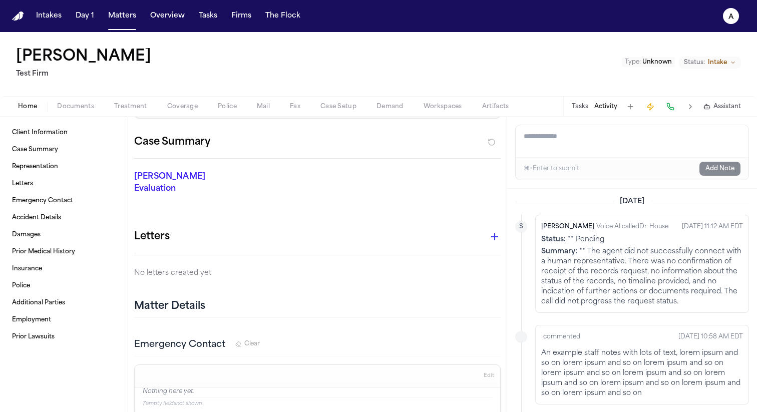
scroll to position [100, 0]
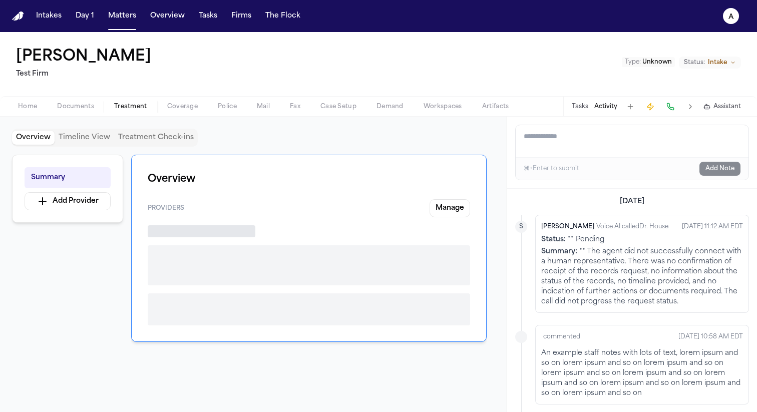
click at [129, 104] on span "Treatment" at bounding box center [130, 107] width 33 height 8
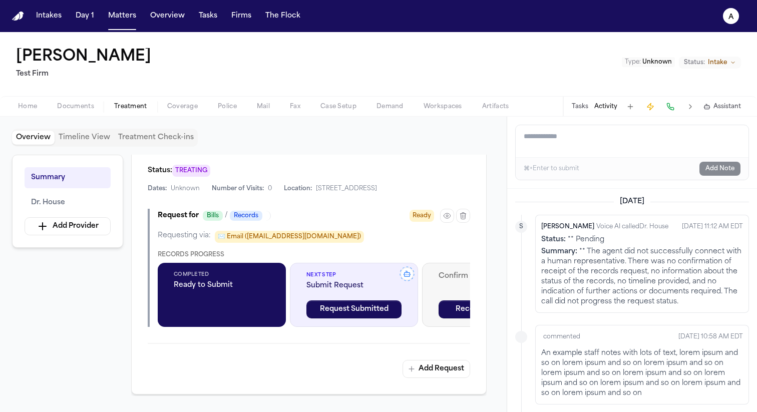
scroll to position [286, 0]
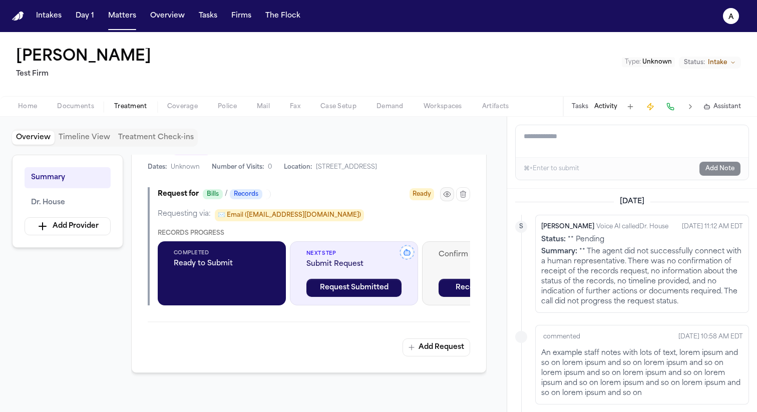
click at [451, 193] on button "button" at bounding box center [447, 194] width 14 height 14
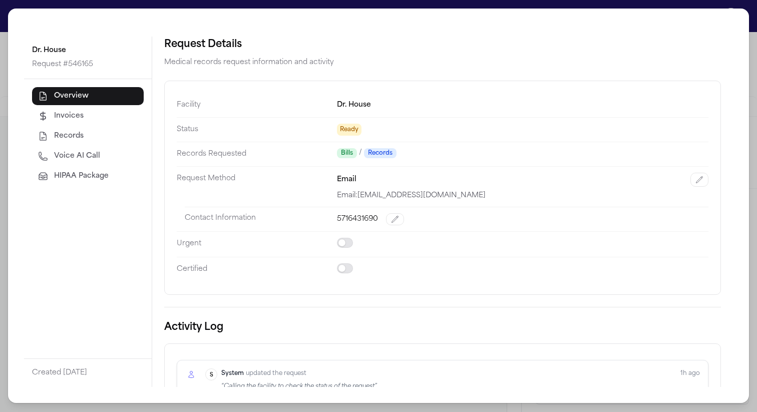
click at [98, 159] on span "Voice AI Call" at bounding box center [77, 156] width 46 height 10
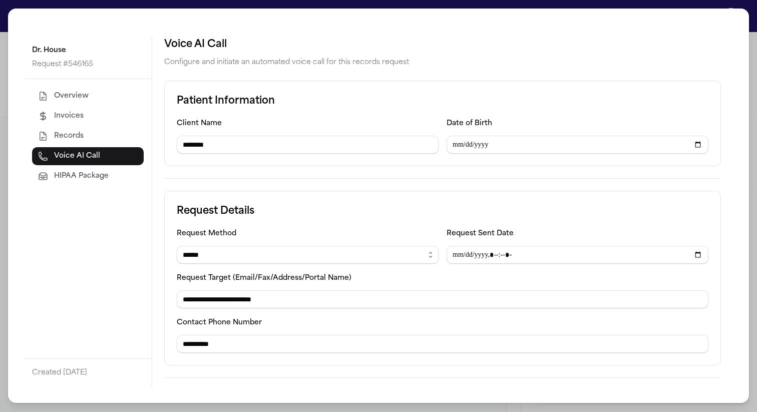
scroll to position [119, 0]
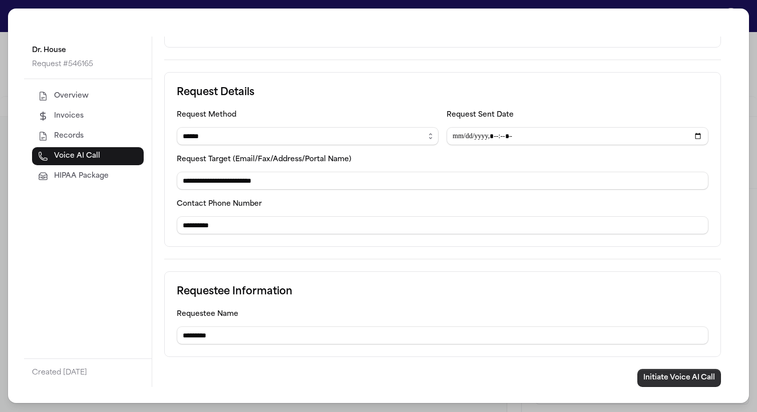
click at [673, 375] on button "Initiate Voice AI Call" at bounding box center [679, 378] width 84 height 18
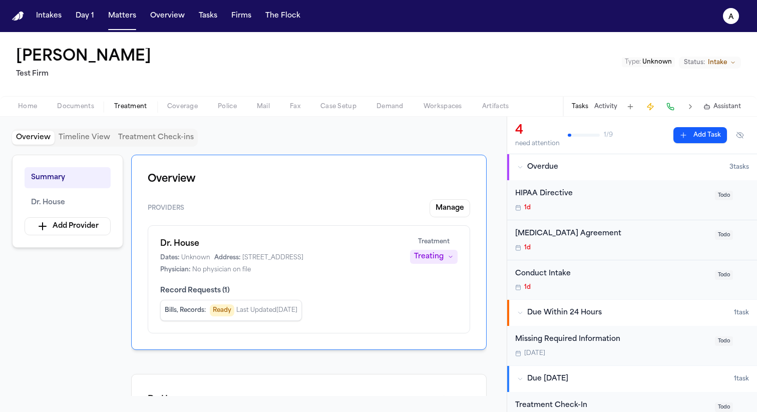
click at [607, 106] on button "Activity" at bounding box center [605, 107] width 23 height 8
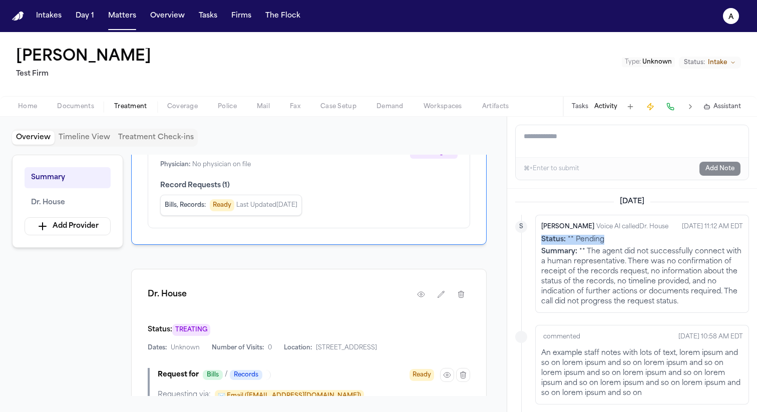
drag, startPoint x: 601, startPoint y: 242, endPoint x: 531, endPoint y: 242, distance: 70.6
click at [531, 242] on li "S Finch Voice AI called Dr. House Aug 26, 2025 11:12 AM EDT Status: ** Pending …" at bounding box center [632, 264] width 234 height 98
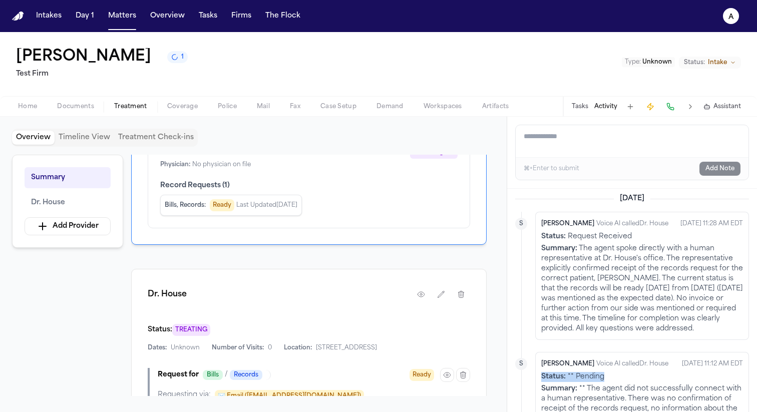
scroll to position [1, 0]
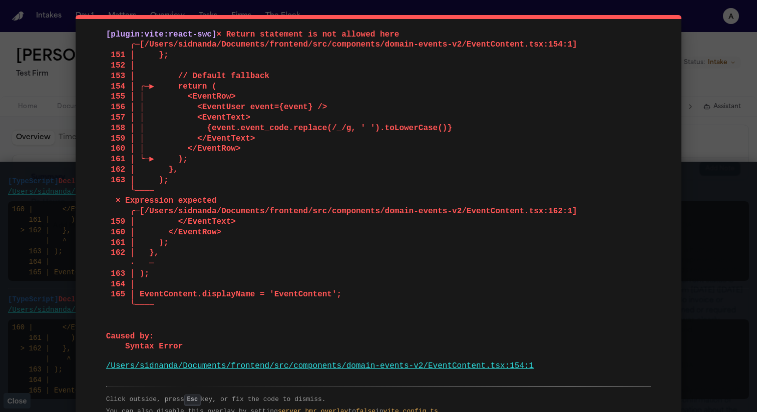
drag, startPoint x: 101, startPoint y: 34, endPoint x: 409, endPoint y: 32, distance: 308.3
click at [409, 32] on div "[plugin:vite:react-swc] × Return statement is not allowed here ╭─[/Users/sidnan…" at bounding box center [379, 221] width 606 height 412
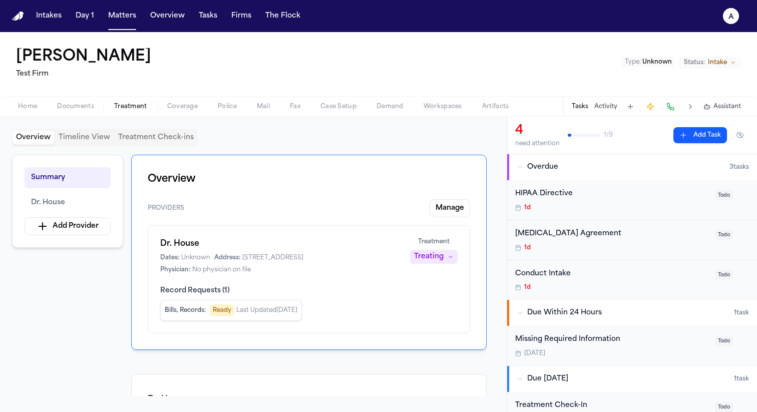
click at [606, 101] on div "Tasks Activity Assistant" at bounding box center [656, 107] width 186 height 20
click at [606, 105] on button "Activity" at bounding box center [605, 107] width 23 height 8
click at [605, 103] on button "Activity" at bounding box center [605, 107] width 23 height 8
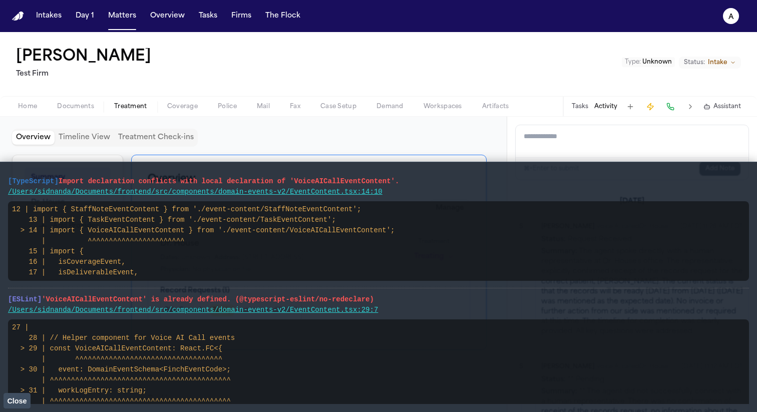
drag, startPoint x: 7, startPoint y: 177, endPoint x: 418, endPoint y: 184, distance: 411.5
click at [418, 184] on main "[TypeScript] Import declaration conflicts with local declaration of 'VoiceAICal…" at bounding box center [378, 287] width 757 height 250
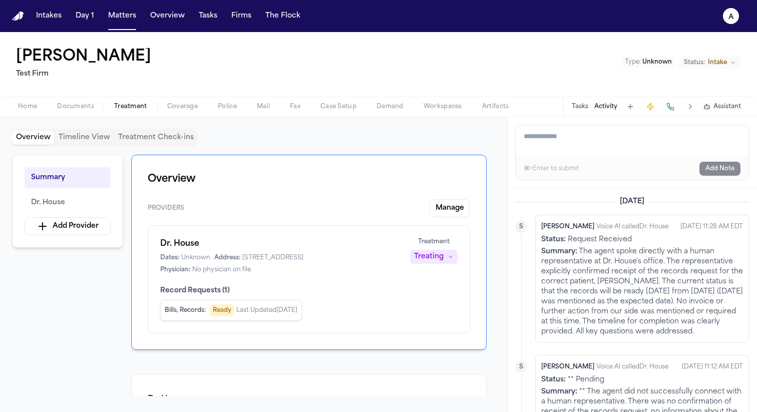
click at [19, 17] on img "Home" at bounding box center [18, 17] width 12 height 10
